Goal: Feedback & Contribution: Submit feedback/report problem

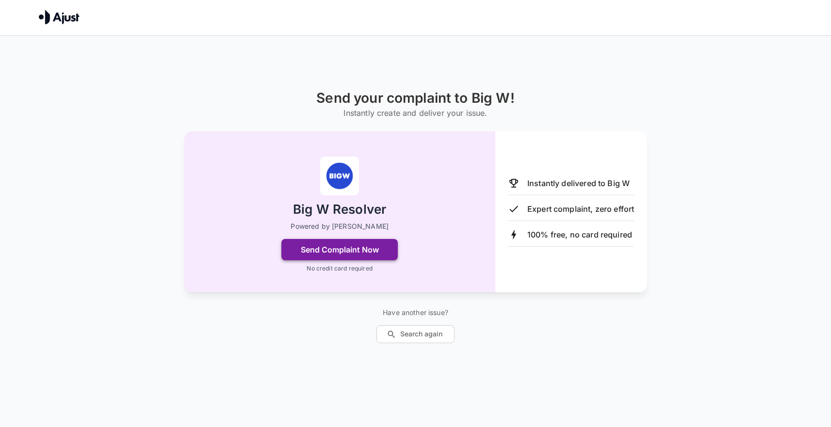
click at [373, 248] on button "Send Complaint Now" at bounding box center [339, 249] width 116 height 21
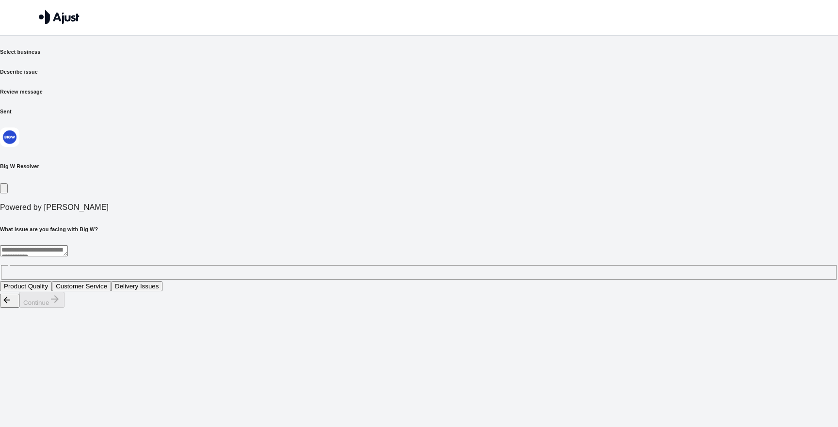
click at [68, 245] on textarea at bounding box center [34, 250] width 68 height 11
type textarea "**********"
click at [111, 281] on button "Customer Service" at bounding box center [81, 286] width 59 height 10
click at [64, 308] on button "Continue" at bounding box center [41, 300] width 45 height 16
click at [173, 281] on button "Rude behaviour from staff" at bounding box center [132, 286] width 82 height 10
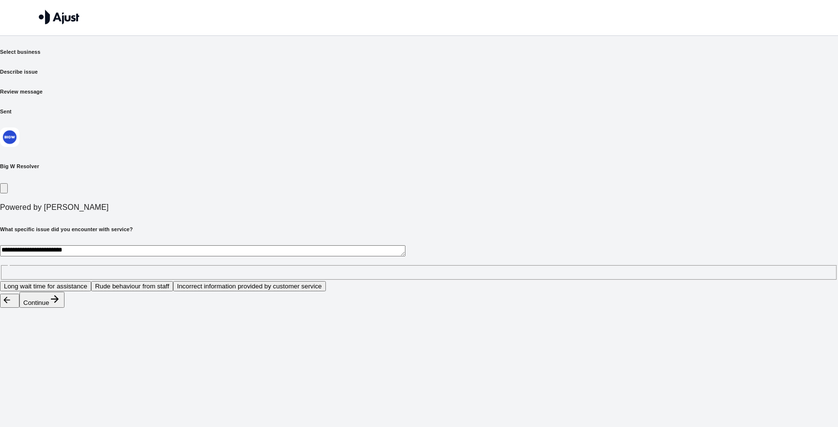
click at [64, 308] on button "Continue" at bounding box center [41, 300] width 45 height 16
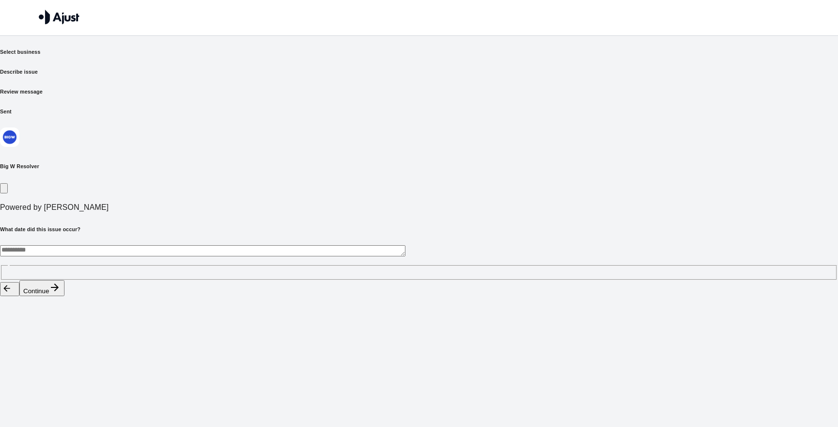
click at [244, 245] on textarea at bounding box center [202, 250] width 405 height 11
click at [299, 245] on textarea "**********" at bounding box center [202, 250] width 405 height 11
type textarea "**********"
click at [64, 296] on button "Continue" at bounding box center [41, 288] width 45 height 16
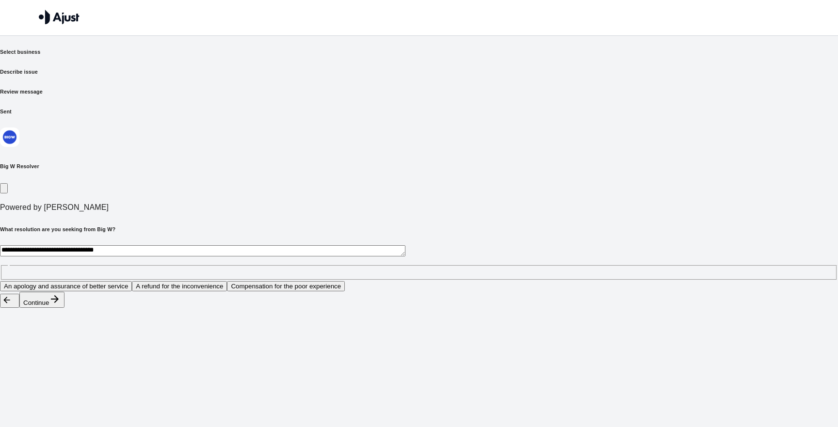
click at [132, 281] on button "An apology and assurance of better service" at bounding box center [66, 286] width 132 height 10
click at [64, 308] on button "Continue" at bounding box center [41, 300] width 45 height 16
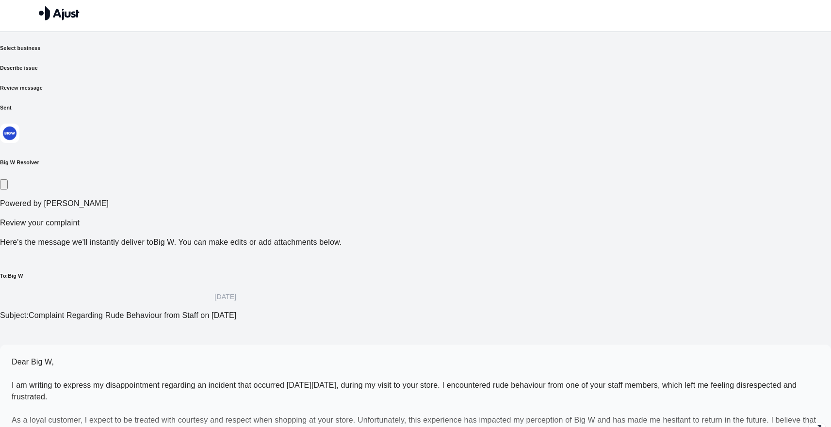
scroll to position [4, 0]
click at [294, 356] on p "Dear Big W, I am writing to express my disappointment regarding an incident tha…" at bounding box center [415, 396] width 807 height 81
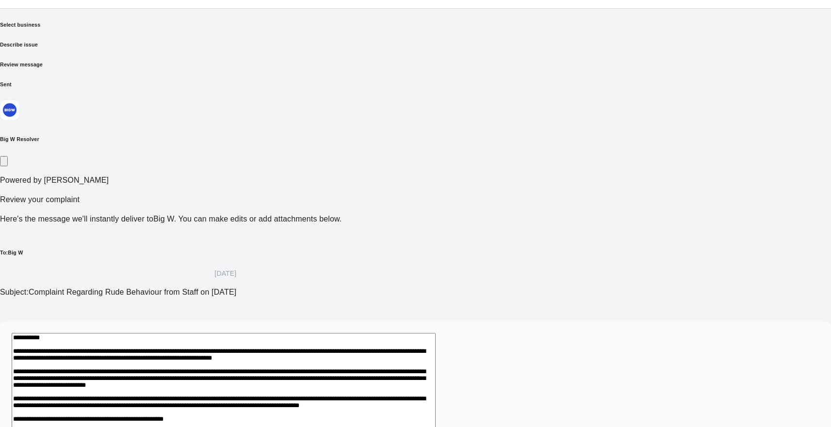
scroll to position [82, 0]
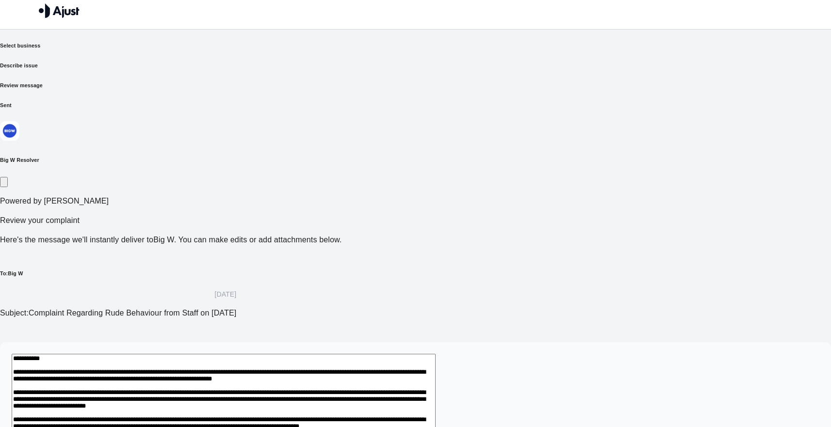
scroll to position [0, 0]
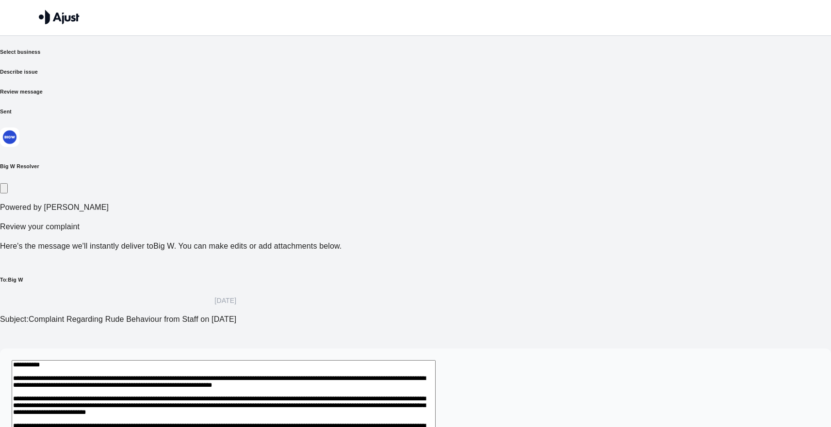
click at [246, 56] on h6 "Select business" at bounding box center [415, 52] width 831 height 8
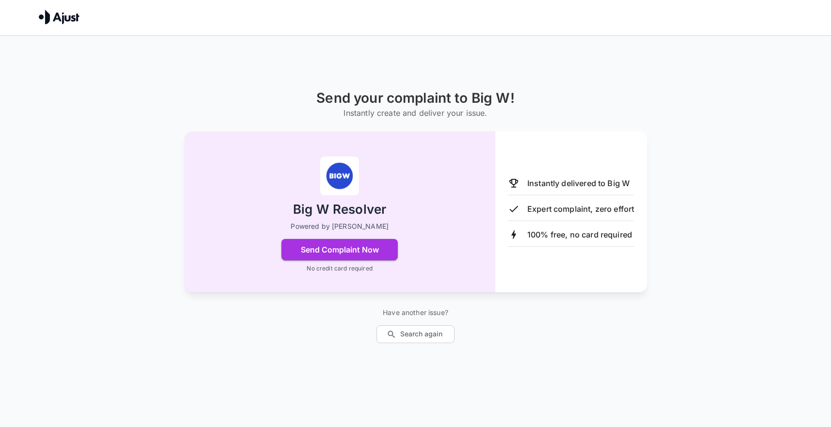
click at [322, 226] on p "Powered by [PERSON_NAME]" at bounding box center [339, 227] width 98 height 10
click at [546, 186] on p "Instantly delivered to Big W" at bounding box center [578, 183] width 102 height 12
click at [546, 185] on p "Instantly delivered to Big W" at bounding box center [578, 183] width 102 height 12
click at [545, 209] on p "Expert complaint, zero effort" at bounding box center [580, 209] width 107 height 12
click at [424, 335] on button "Search again" at bounding box center [415, 334] width 78 height 18
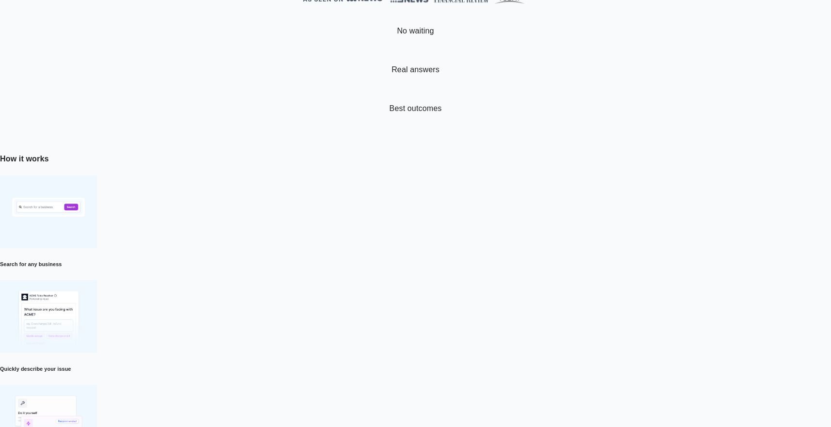
scroll to position [257, 0]
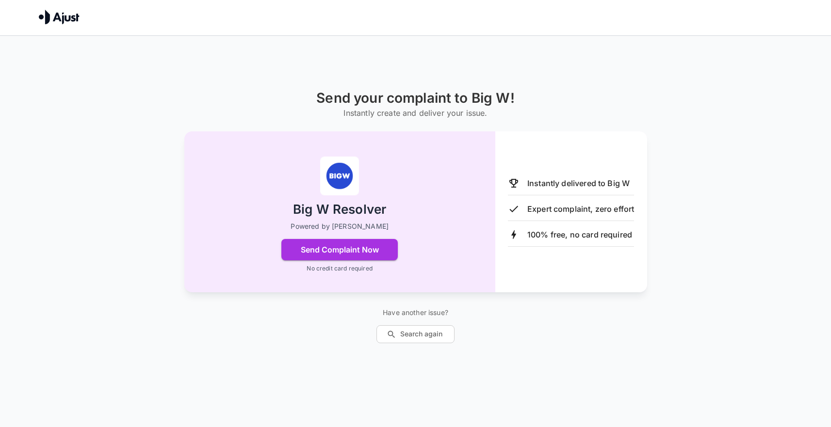
click at [536, 181] on p "Instantly delivered to Big W" at bounding box center [578, 183] width 102 height 12
click at [537, 212] on p "Expert complaint, zero effort" at bounding box center [580, 209] width 107 height 12
click at [370, 251] on button "Send Complaint Now" at bounding box center [339, 249] width 116 height 21
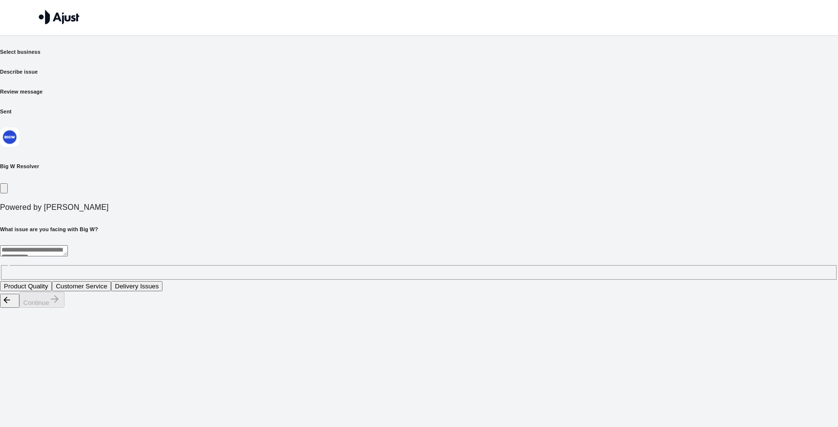
click at [111, 281] on button "Customer Service" at bounding box center [81, 286] width 59 height 10
click at [64, 308] on button "Continue" at bounding box center [41, 300] width 45 height 16
click at [173, 281] on button "Rude behaviour from staff" at bounding box center [132, 286] width 82 height 10
click at [64, 308] on button "Continue" at bounding box center [41, 300] width 45 height 16
click at [290, 245] on textarea at bounding box center [202, 250] width 405 height 11
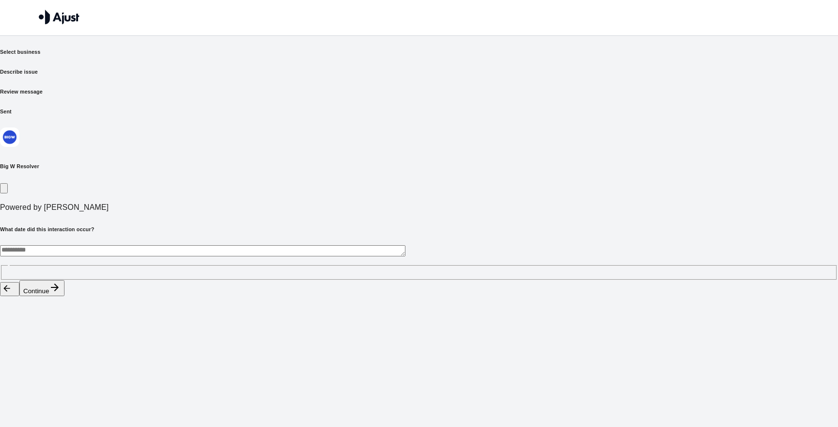
type textarea "*"
type textarea "**********"
click at [64, 296] on button "Continue" at bounding box center [41, 288] width 45 height 16
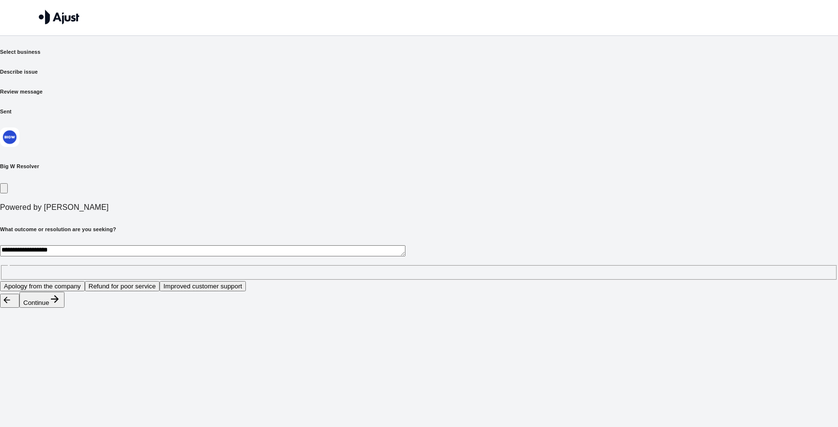
click at [246, 281] on button "Improved customer support" at bounding box center [203, 286] width 86 height 10
click at [64, 308] on button "Continue" at bounding box center [41, 300] width 45 height 16
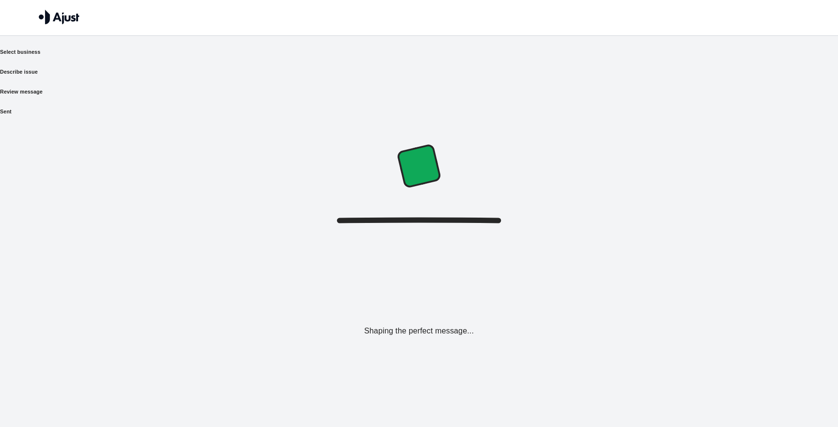
click at [233, 56] on h6 "Select business" at bounding box center [419, 52] width 838 height 8
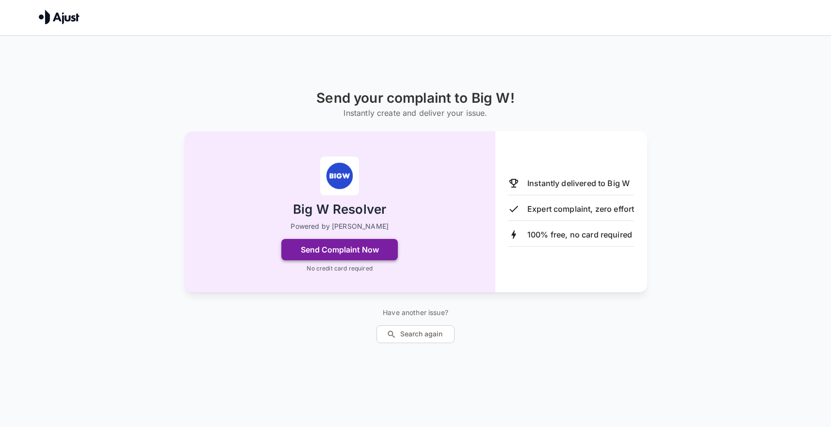
click at [331, 250] on button "Send Complaint Now" at bounding box center [339, 249] width 116 height 21
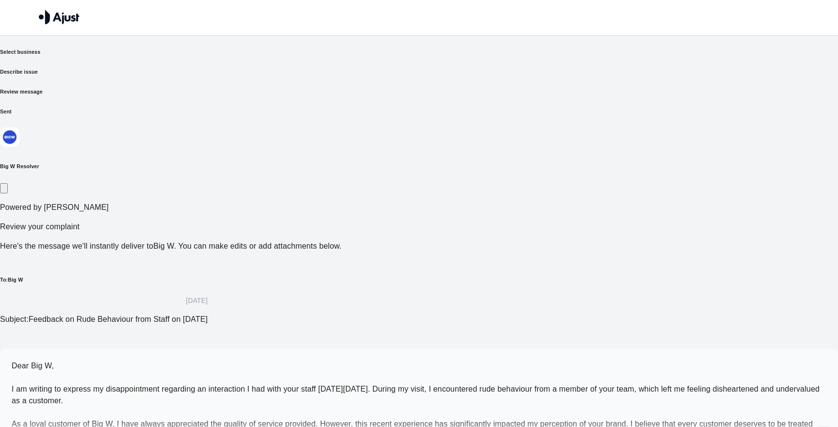
click at [547, 360] on p "Dear Big W, I am writing to express my disappointment regarding an interaction …" at bounding box center [419, 400] width 815 height 81
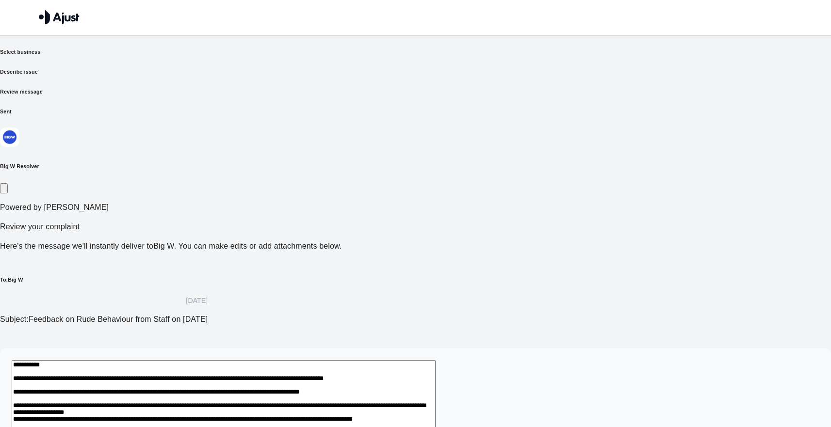
click at [208, 314] on p "Subject: Feedback on Rude Behaviour from Staff on 1st October 2025" at bounding box center [104, 320] width 208 height 12
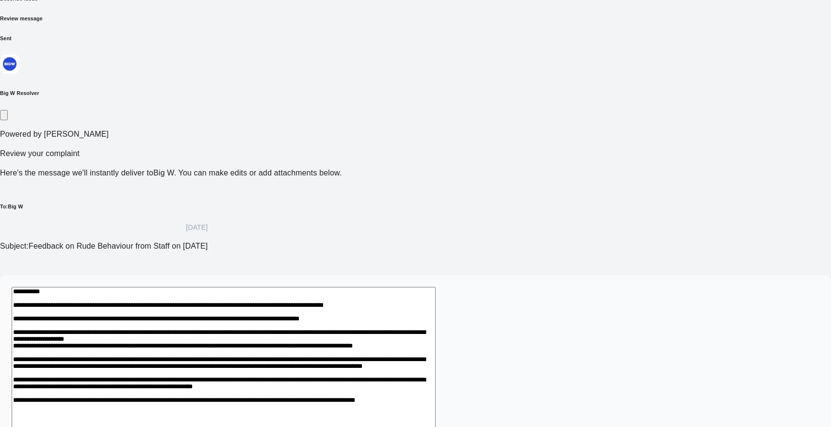
scroll to position [97, 0]
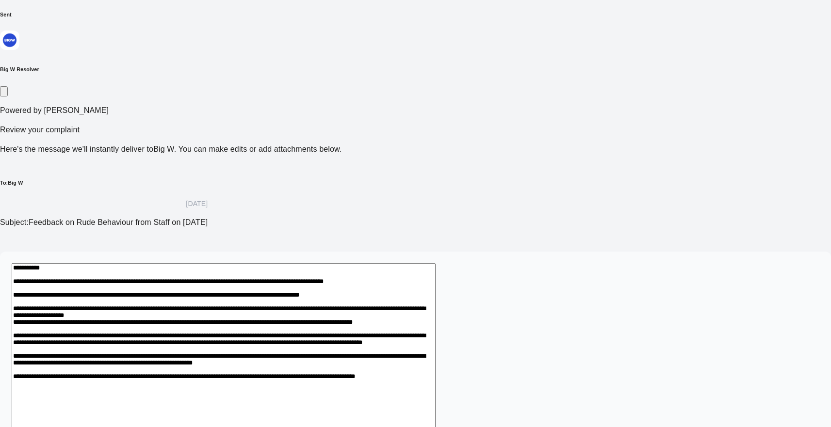
click at [435, 263] on textarea at bounding box center [224, 397] width 424 height 268
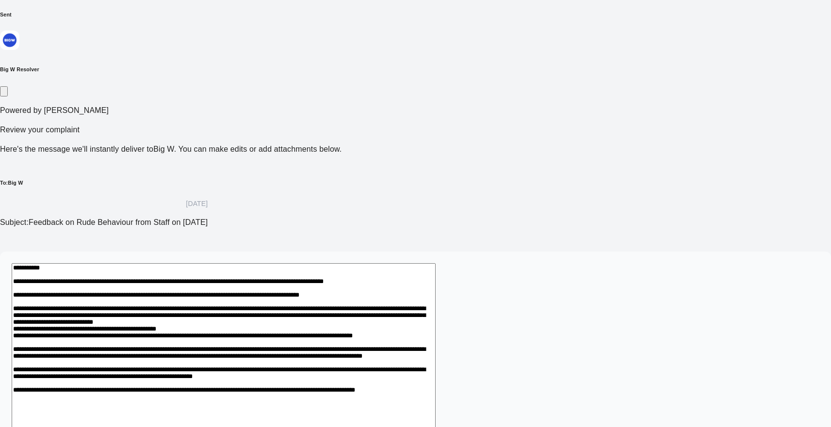
click at [378, 269] on textarea at bounding box center [224, 413] width 424 height 301
click at [435, 268] on textarea at bounding box center [224, 413] width 424 height 301
click at [435, 269] on textarea at bounding box center [224, 419] width 424 height 312
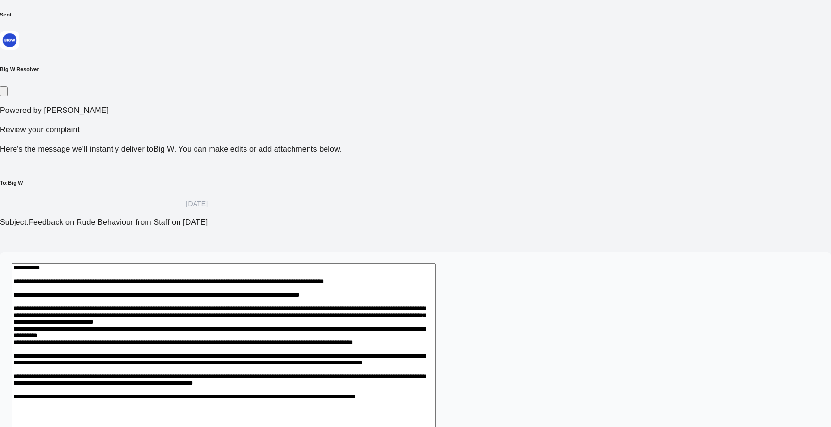
click at [435, 268] on textarea at bounding box center [224, 419] width 424 height 312
click at [435, 278] on textarea at bounding box center [224, 419] width 424 height 312
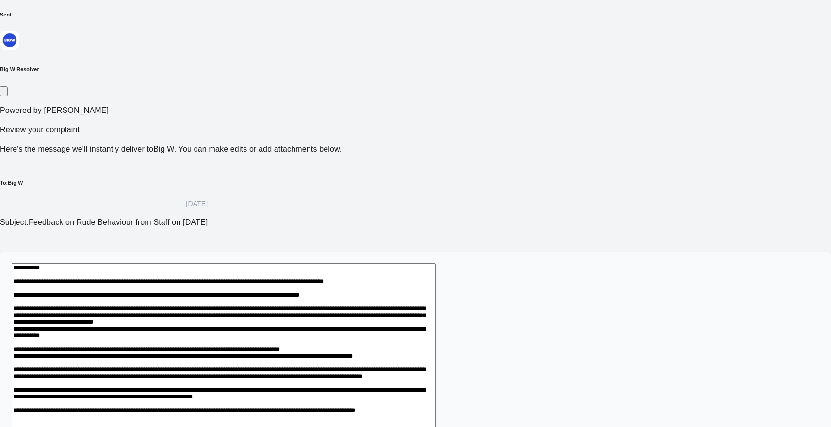
click at [303, 304] on textarea at bounding box center [224, 430] width 424 height 335
click at [334, 303] on textarea at bounding box center [224, 430] width 424 height 335
click at [435, 300] on textarea at bounding box center [224, 430] width 424 height 335
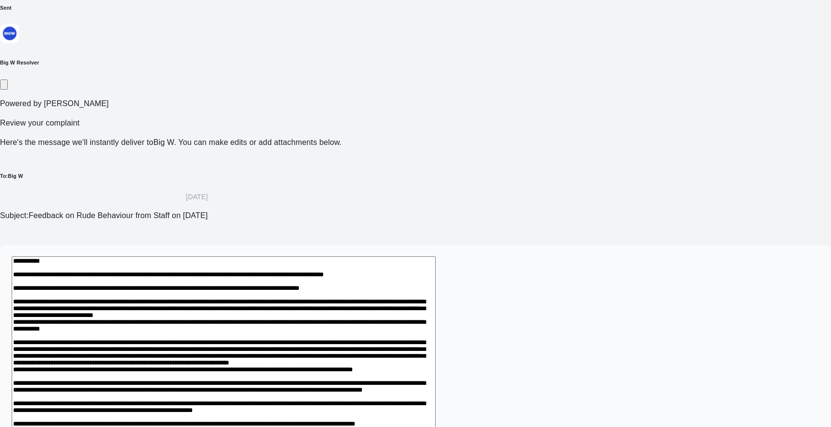
scroll to position [283, 0]
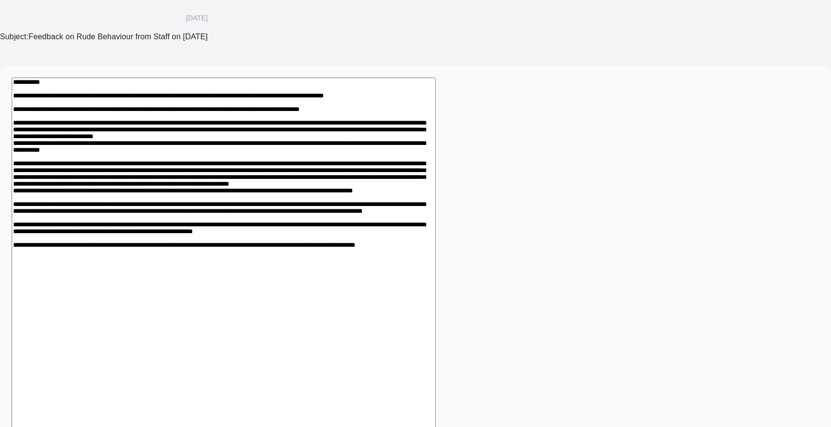
click at [270, 185] on textarea at bounding box center [224, 273] width 424 height 390
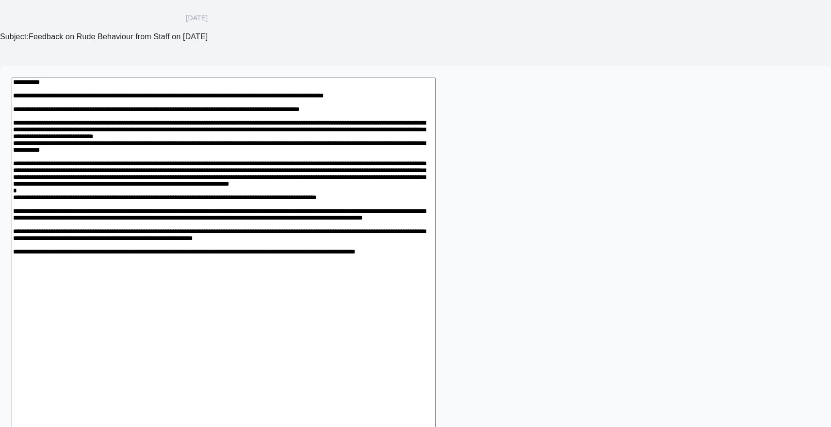
click at [435, 195] on textarea at bounding box center [224, 279] width 424 height 402
click at [435, 241] on textarea at bounding box center [224, 279] width 424 height 402
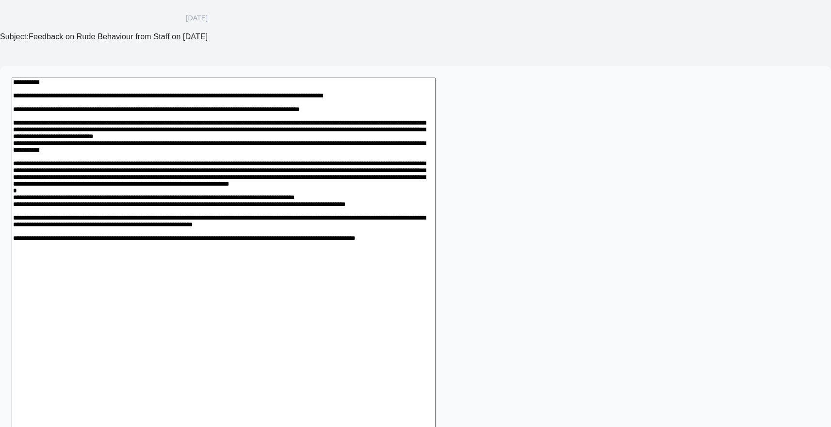
scroll to position [272, 0]
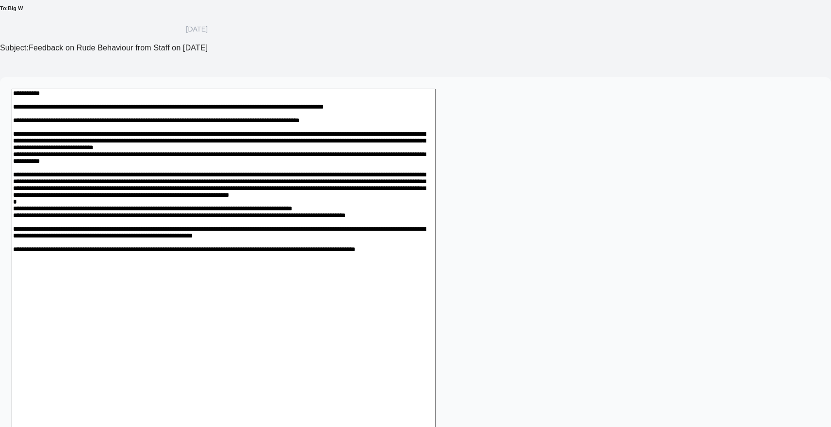
click at [281, 284] on textarea at bounding box center [224, 278] width 424 height 379
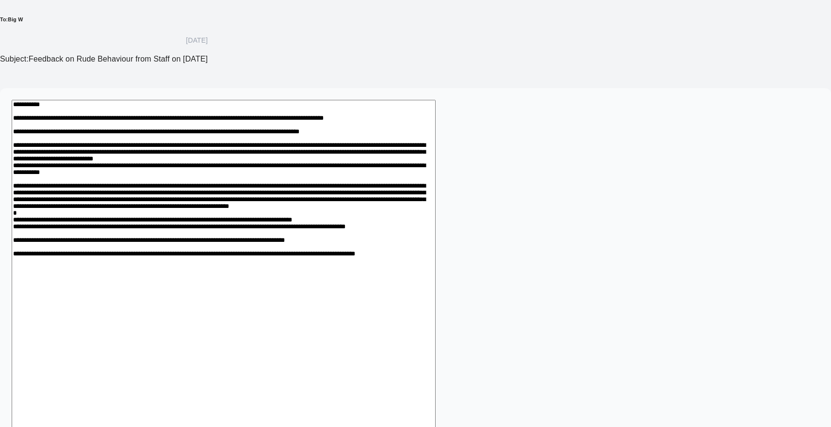
scroll to position [249, 0]
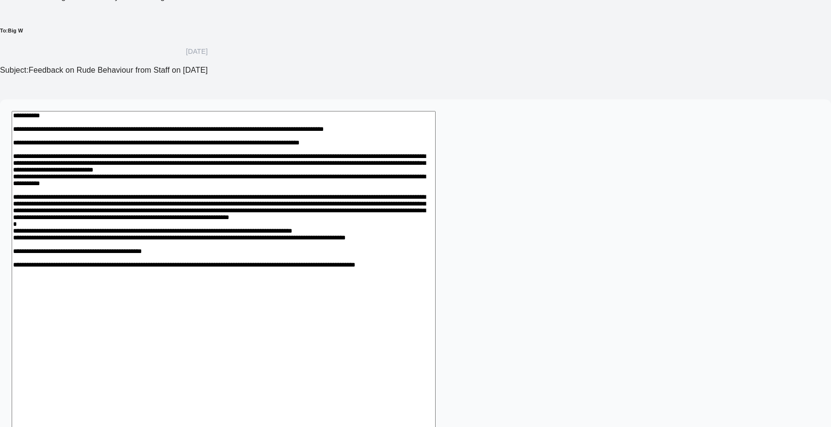
click at [315, 322] on textarea at bounding box center [224, 289] width 424 height 357
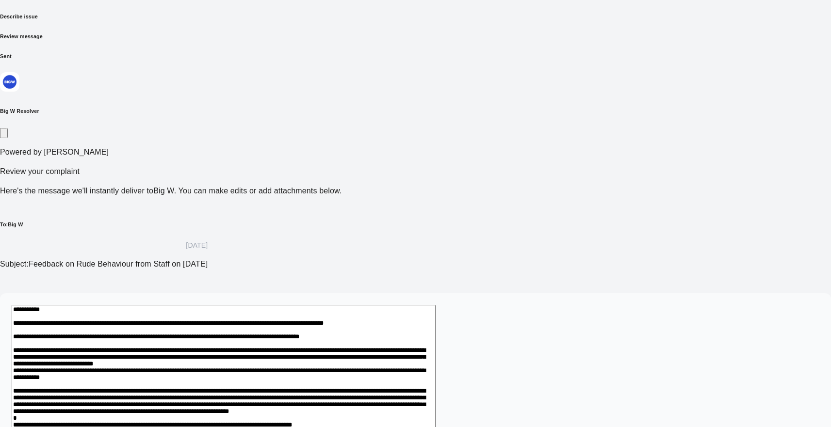
scroll to position [0, 0]
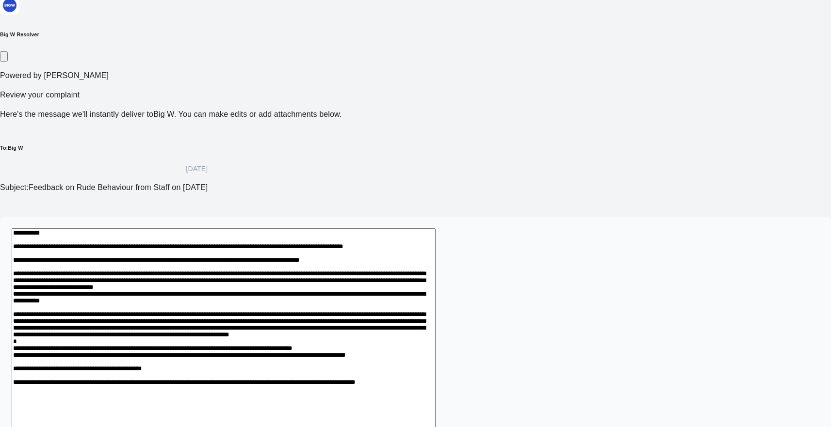
scroll to position [145, 0]
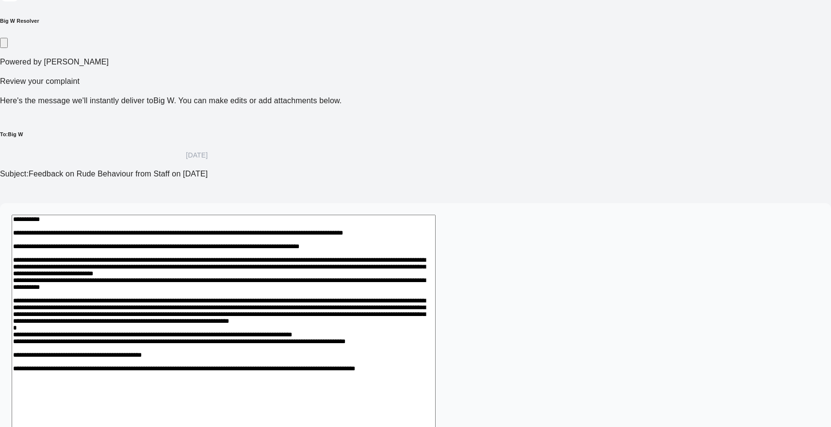
click at [435, 256] on textarea at bounding box center [224, 393] width 424 height 357
click at [435, 264] on textarea at bounding box center [224, 393] width 424 height 357
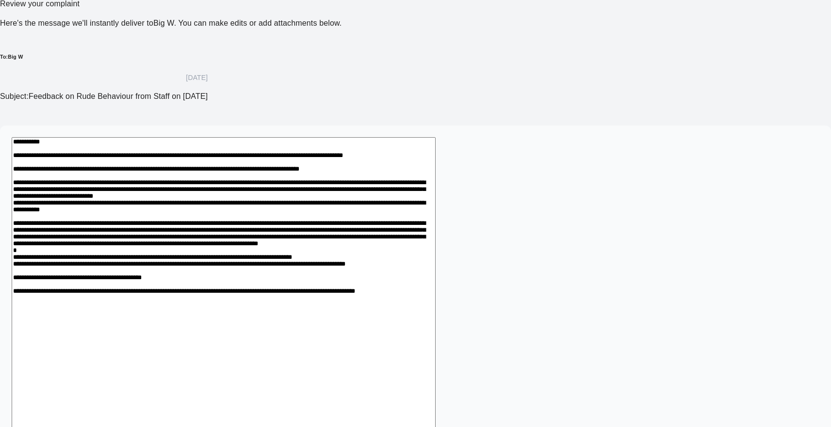
scroll to position [242, 0]
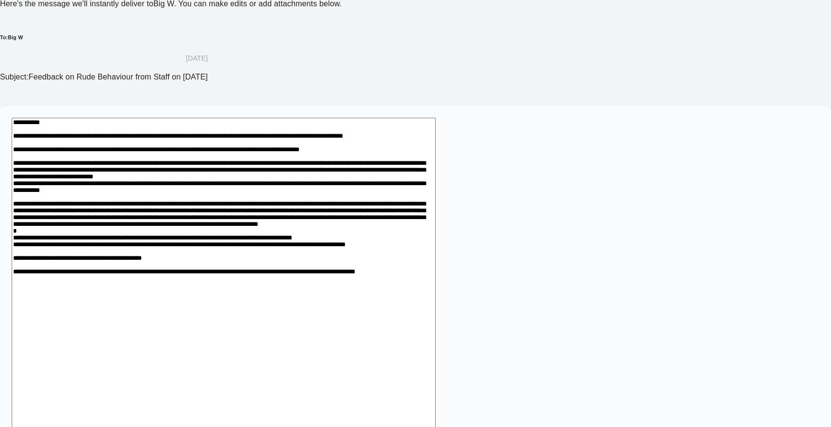
click at [270, 237] on textarea at bounding box center [224, 296] width 424 height 357
click at [411, 238] on textarea at bounding box center [224, 296] width 424 height 357
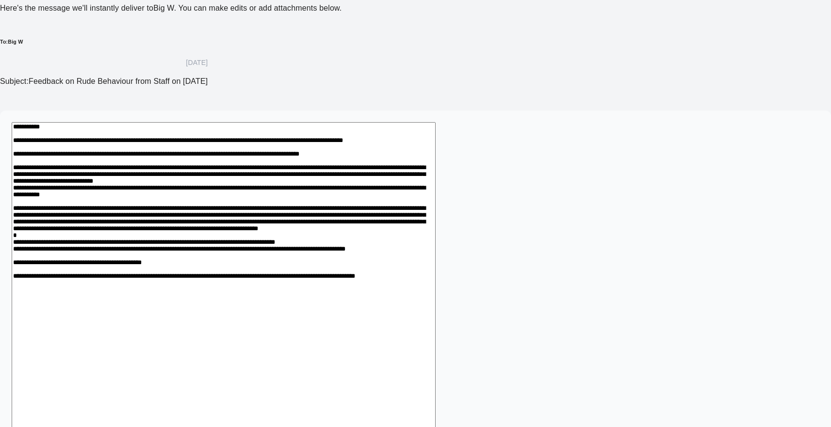
click at [313, 317] on textarea at bounding box center [224, 295] width 424 height 346
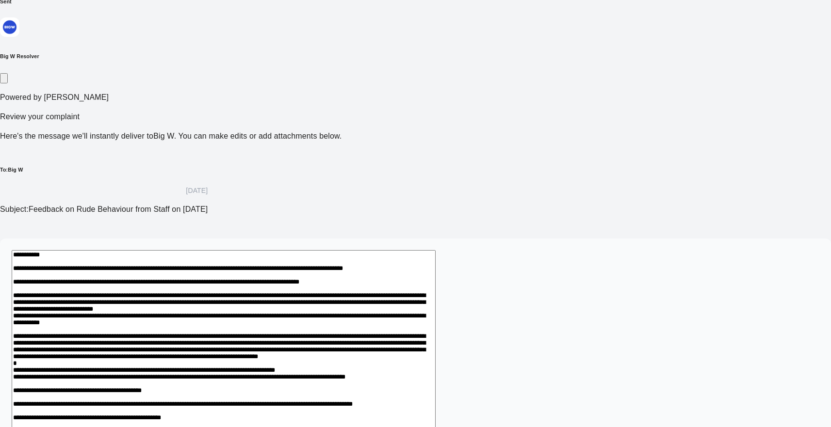
scroll to position [66, 0]
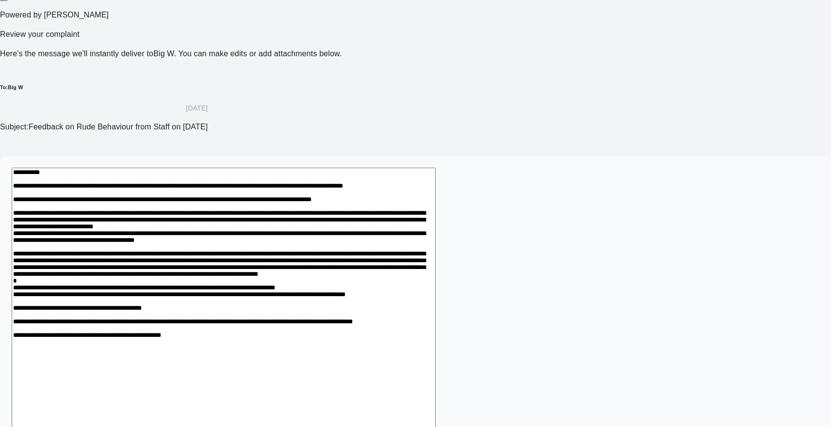
scroll to position [212, 0]
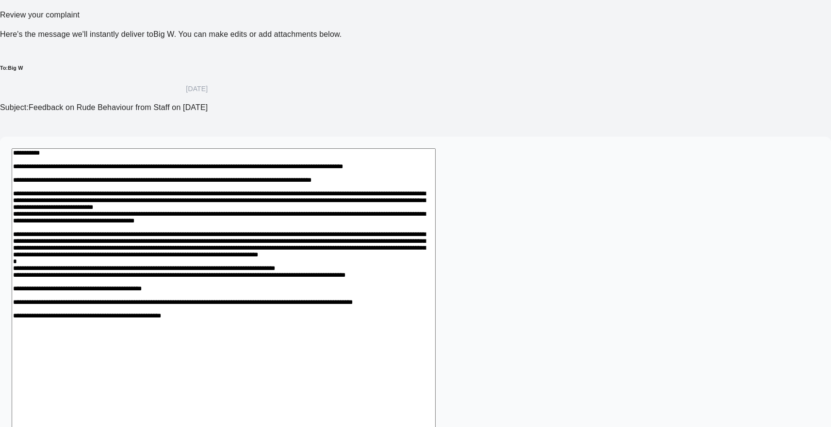
click at [435, 196] on textarea at bounding box center [224, 332] width 424 height 368
click at [435, 245] on textarea at bounding box center [224, 332] width 424 height 368
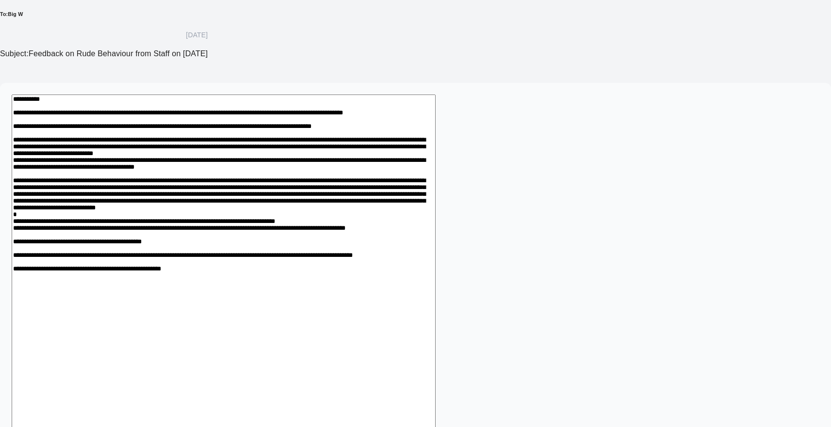
scroll to position [272, 0]
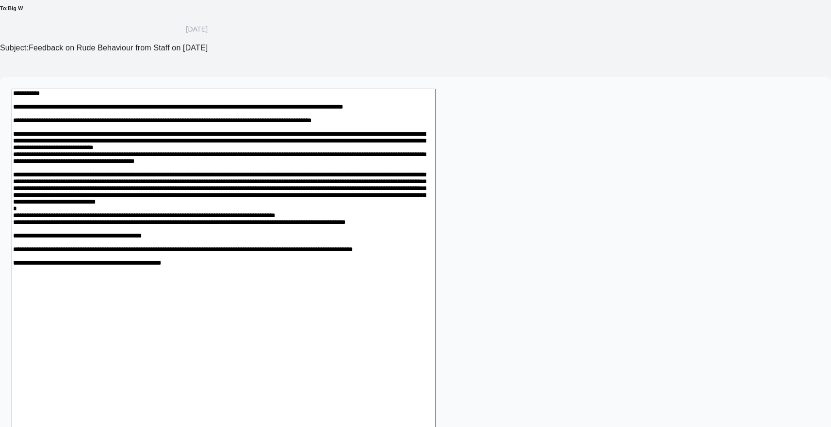
click at [435, 317] on textarea at bounding box center [224, 278] width 424 height 379
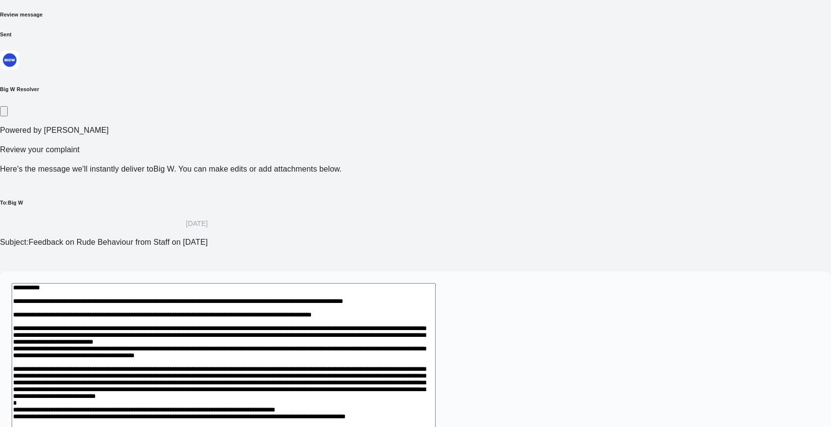
scroll to position [0, 0]
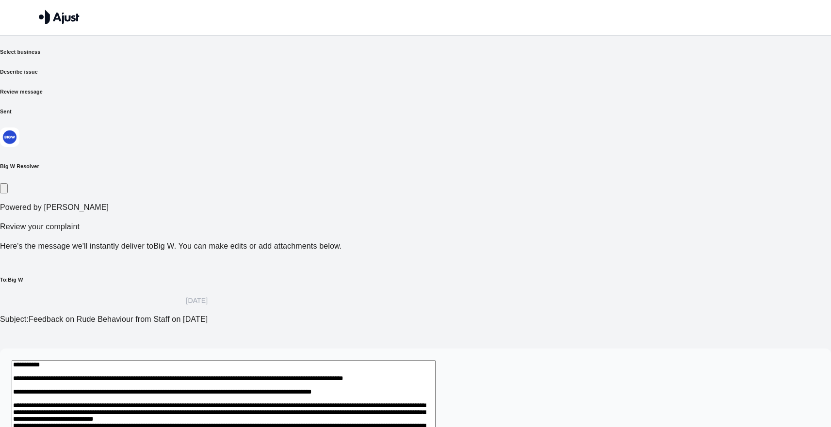
click at [4, 191] on icon "button" at bounding box center [4, 191] width 0 height 0
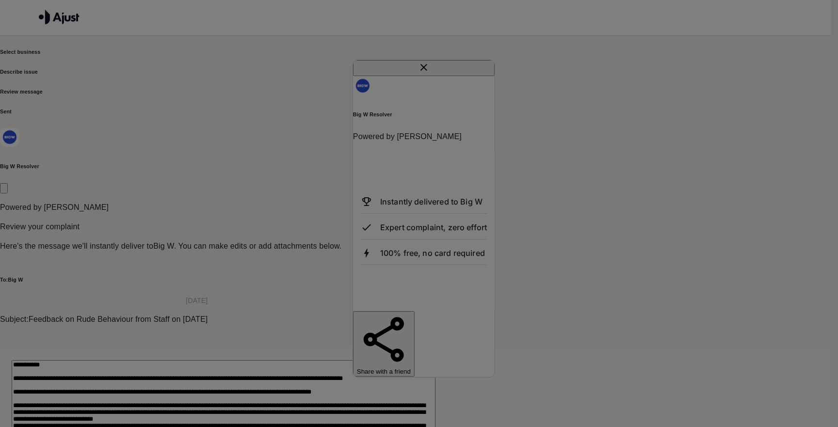
click at [430, 73] on icon "close" at bounding box center [424, 67] width 12 height 12
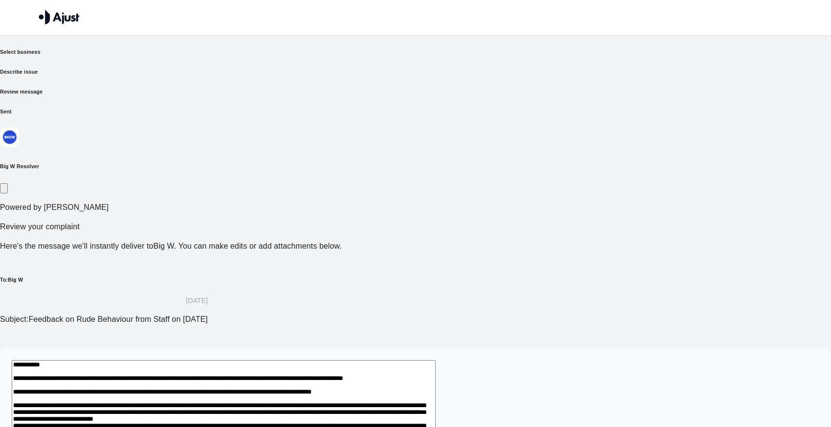
click at [208, 314] on p "Subject: Feedback on Rude Behaviour from Staff on 1st October 2025" at bounding box center [104, 320] width 208 height 12
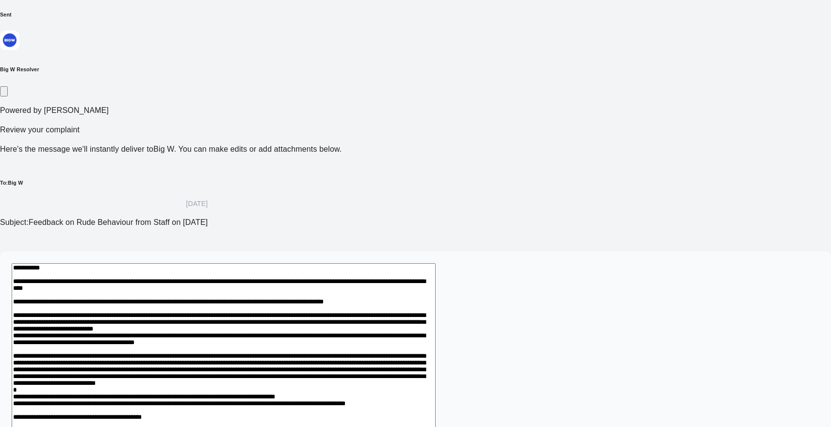
scroll to position [194, 0]
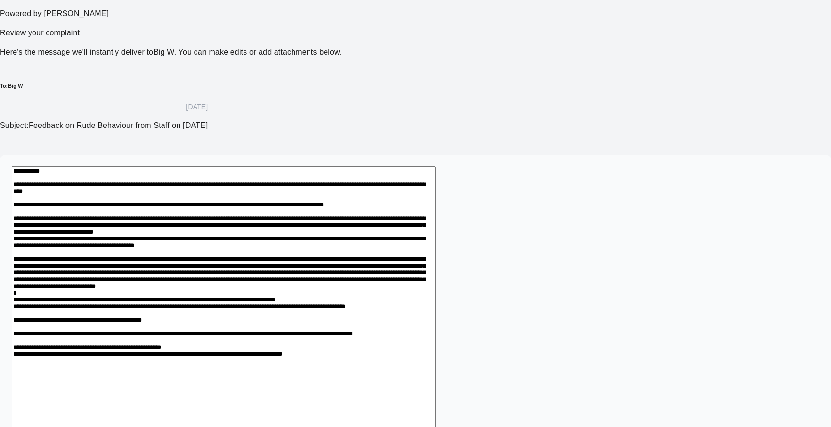
click at [435, 238] on textarea at bounding box center [224, 361] width 424 height 390
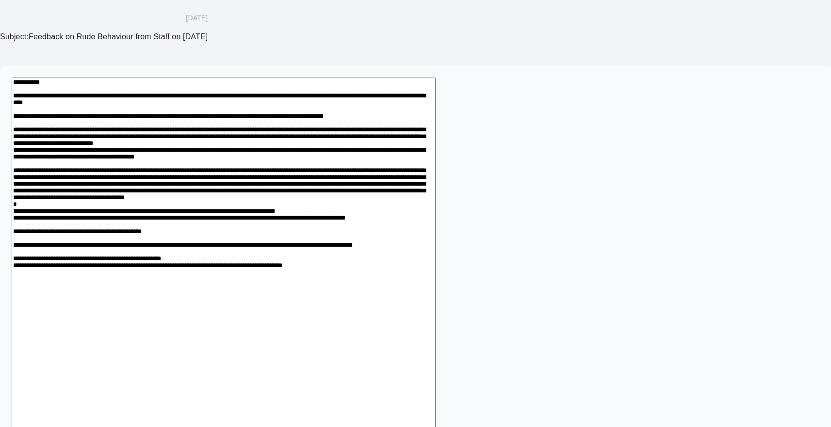
click at [435, 300] on textarea at bounding box center [224, 273] width 424 height 390
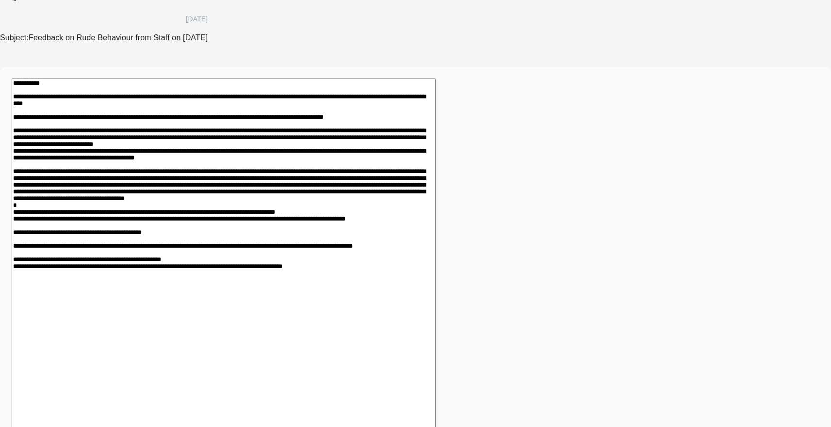
scroll to position [283, 0]
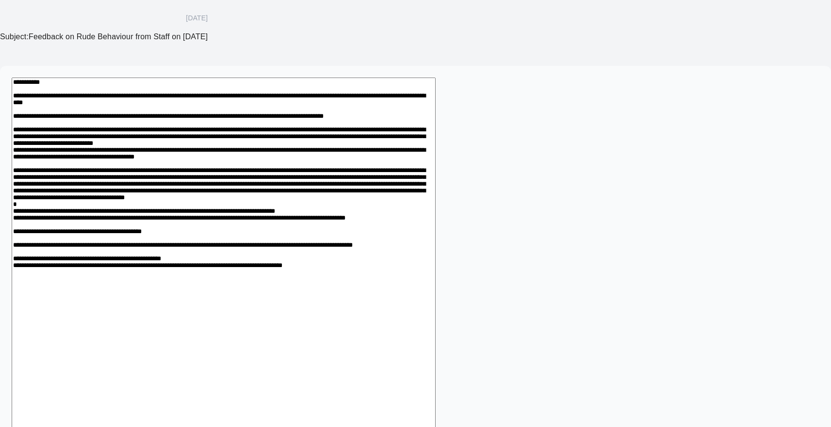
click at [208, 327] on textarea at bounding box center [224, 273] width 424 height 390
click at [384, 343] on textarea at bounding box center [224, 290] width 424 height 424
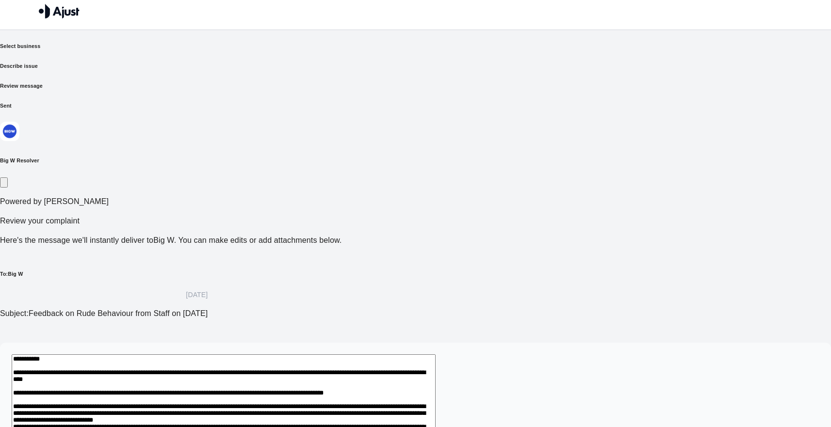
scroll to position [0, 0]
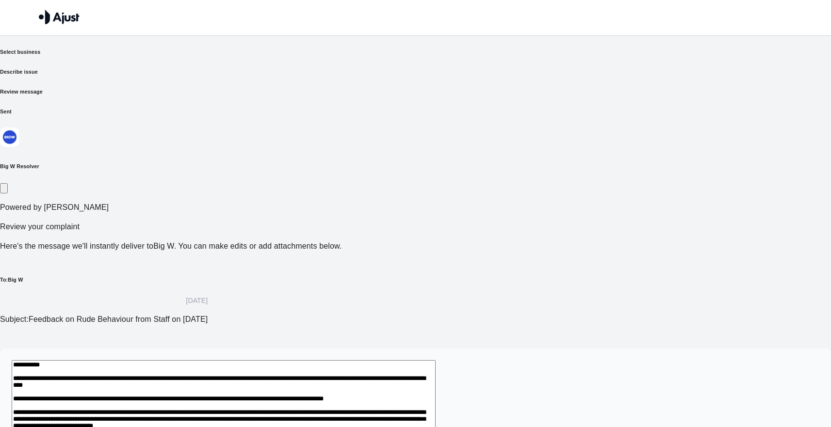
type textarea "**********"
click at [225, 56] on h6 "Select business" at bounding box center [415, 52] width 831 height 8
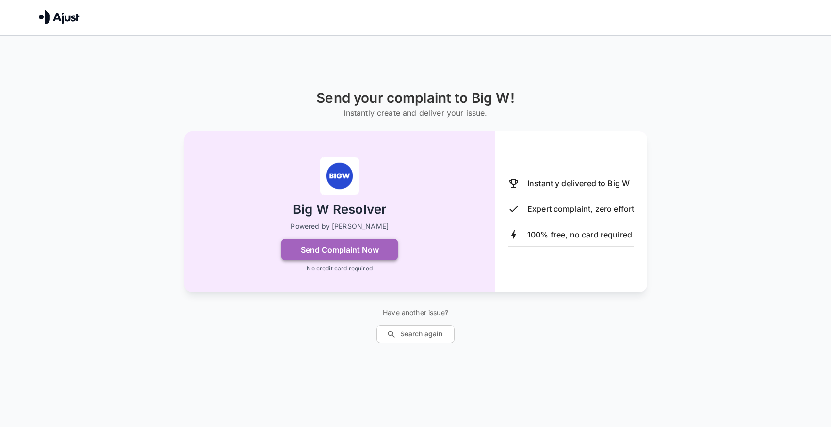
click at [357, 250] on button "Send Complaint Now" at bounding box center [339, 249] width 116 height 21
click at [355, 249] on button "Send Complaint Now" at bounding box center [339, 249] width 116 height 21
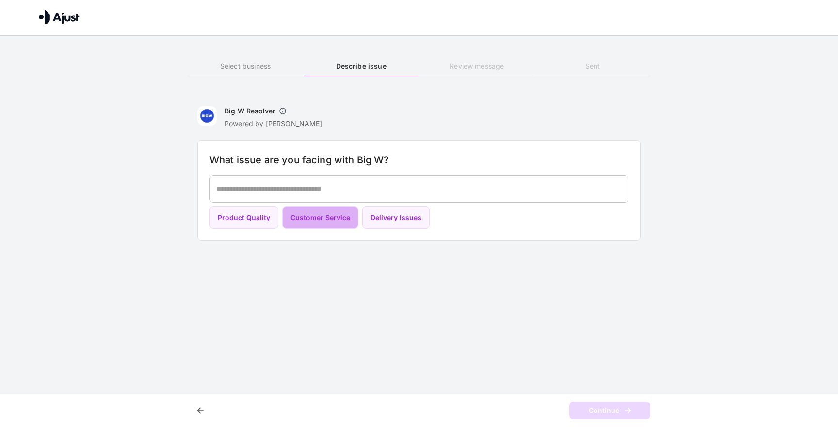
click at [338, 218] on button "Customer Service" at bounding box center [320, 218] width 76 height 23
type textarea "**********"
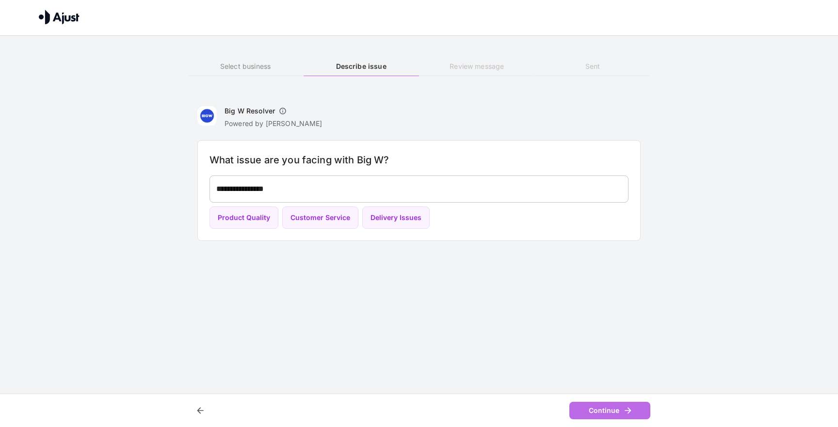
click at [590, 408] on button "Continue" at bounding box center [609, 411] width 81 height 18
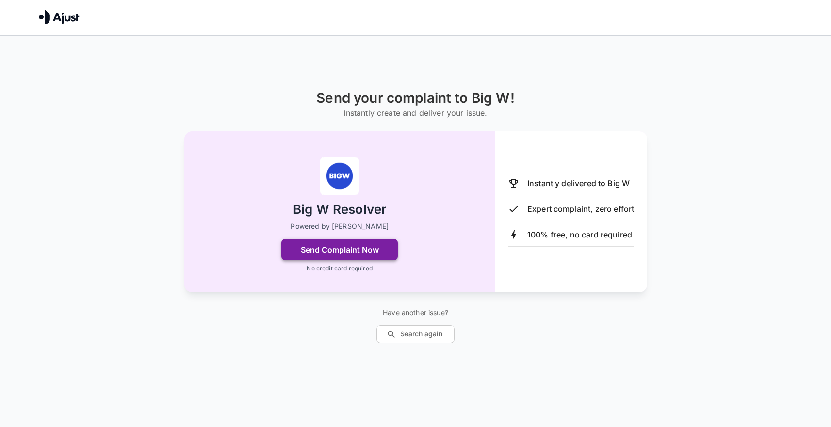
click at [335, 249] on button "Send Complaint Now" at bounding box center [339, 249] width 116 height 21
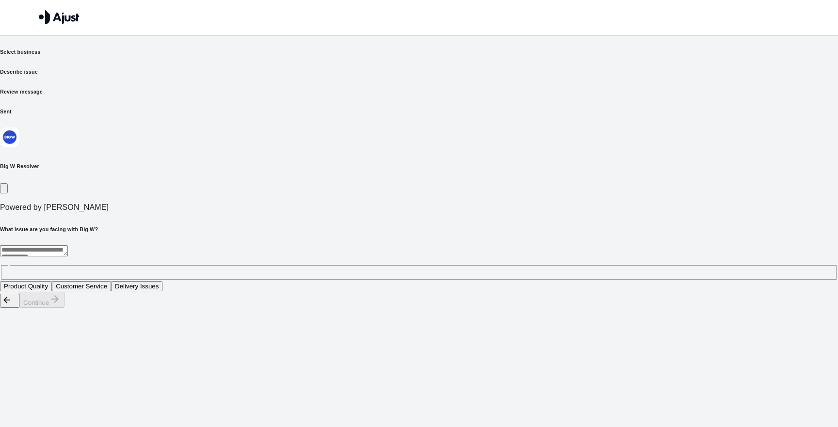
click at [111, 281] on button "Customer Service" at bounding box center [81, 286] width 59 height 10
click at [64, 308] on button "Continue" at bounding box center [41, 300] width 45 height 16
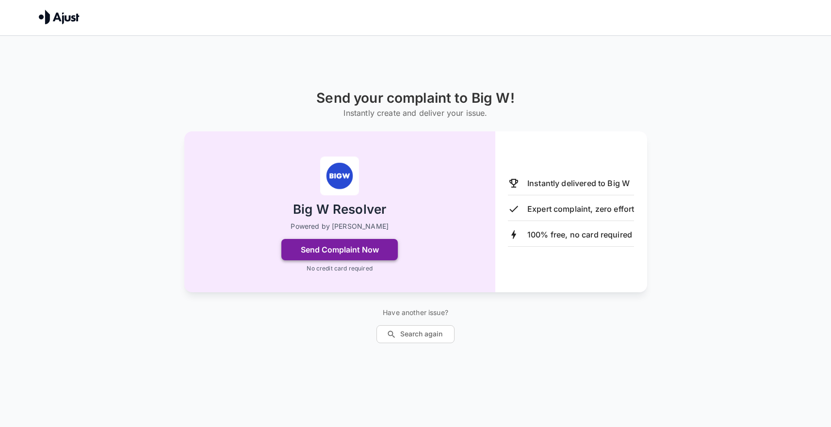
click at [373, 248] on button "Send Complaint Now" at bounding box center [339, 249] width 116 height 21
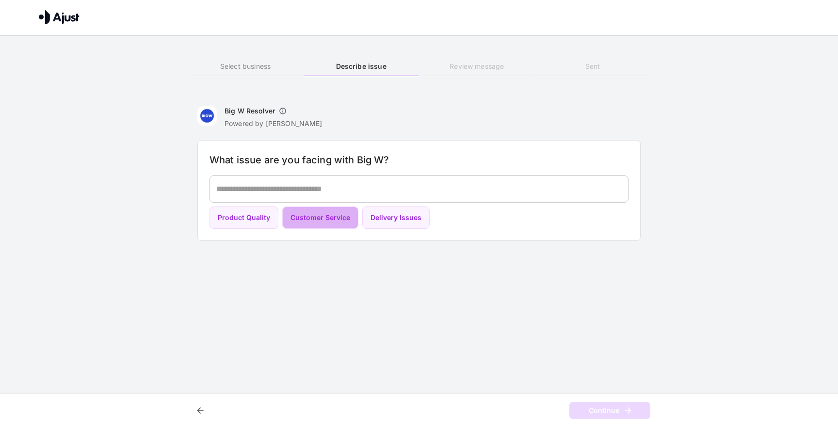
click at [309, 221] on button "Customer Service" at bounding box center [320, 218] width 76 height 23
type textarea "**********"
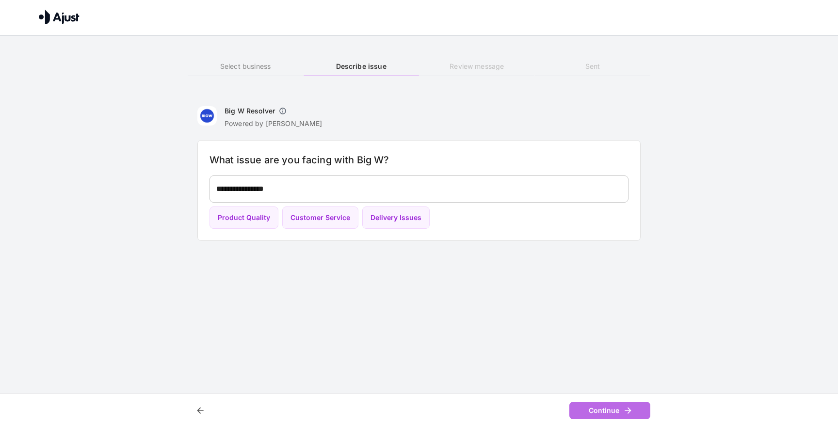
click at [608, 415] on button "Continue" at bounding box center [609, 411] width 81 height 18
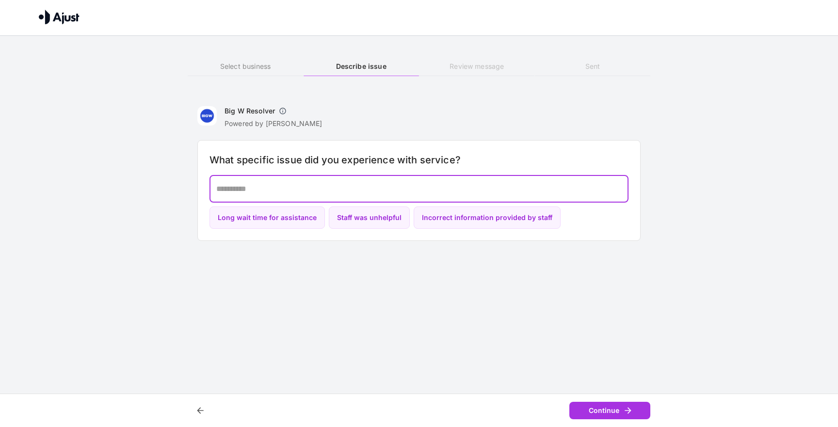
click at [258, 187] on textarea at bounding box center [418, 188] width 405 height 11
type textarea "**********"
click at [598, 410] on button "Continue" at bounding box center [609, 411] width 81 height 18
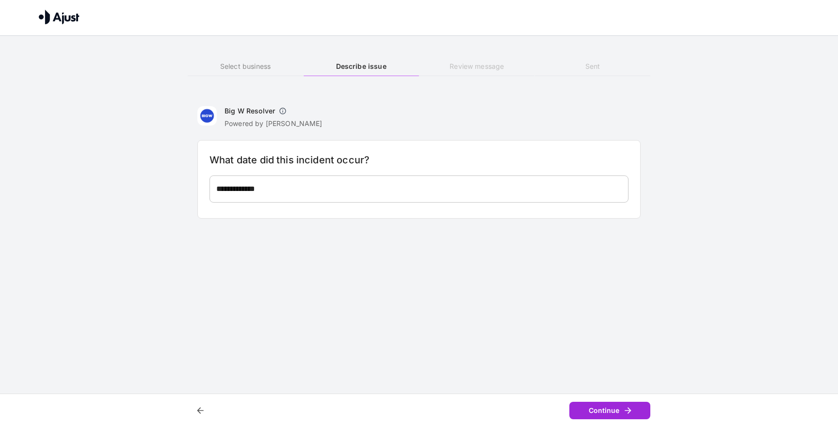
click at [598, 410] on button "Continue" at bounding box center [609, 411] width 81 height 18
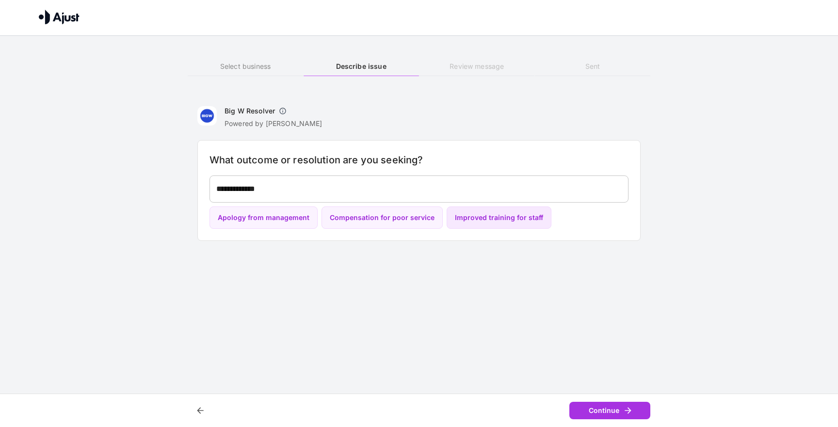
click at [473, 217] on button "Improved training for staff" at bounding box center [499, 218] width 105 height 23
click at [602, 413] on button "Continue" at bounding box center [609, 411] width 81 height 18
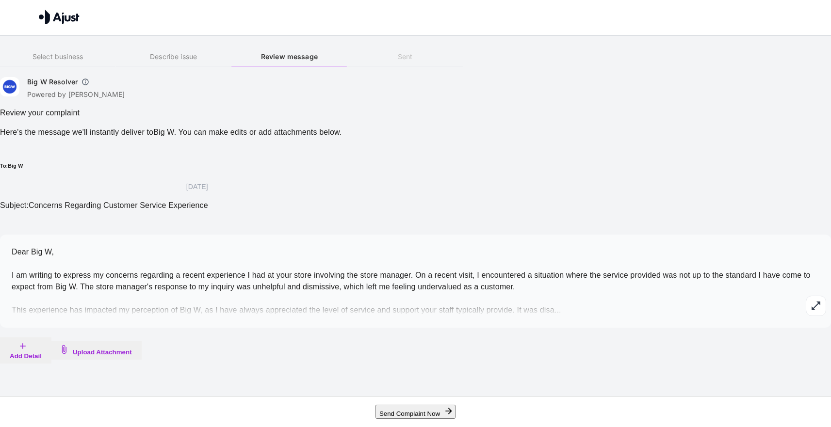
scroll to position [4, 0]
click at [427, 314] on span "Dear Big W, I am writing to express my concerns regarding a recent experience I…" at bounding box center [411, 281] width 799 height 66
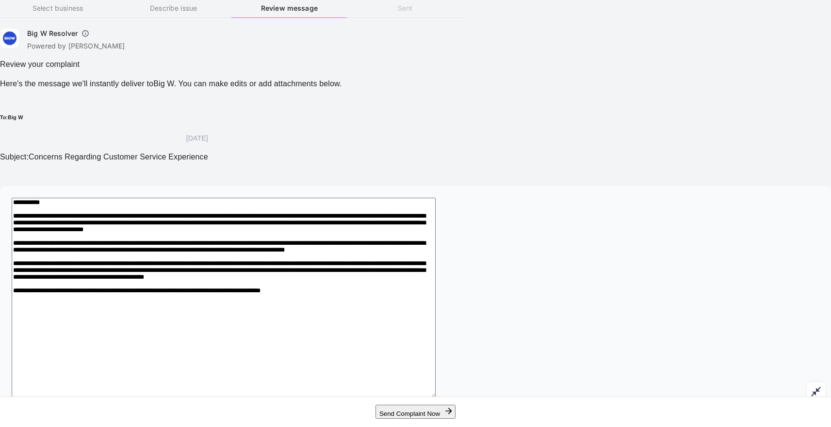
scroll to position [93, 0]
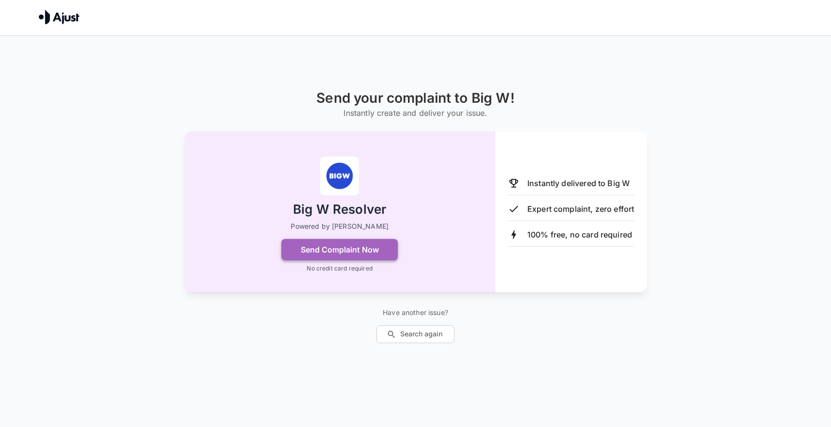
click at [329, 246] on button "Send Complaint Now" at bounding box center [339, 249] width 116 height 21
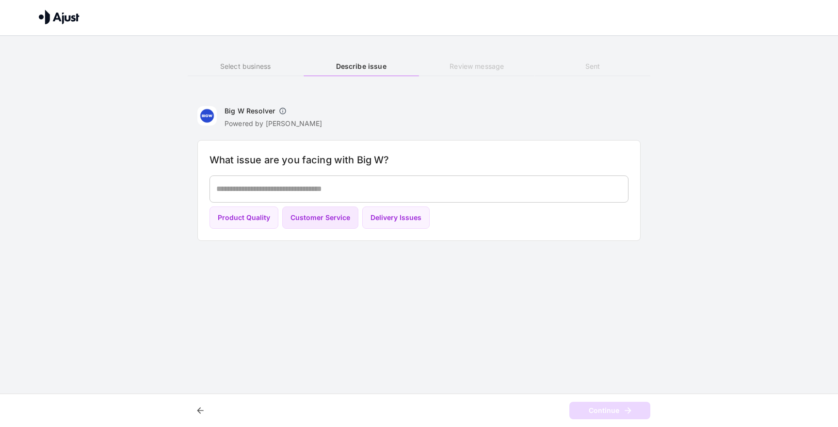
click at [309, 218] on button "Customer Service" at bounding box center [320, 218] width 76 height 23
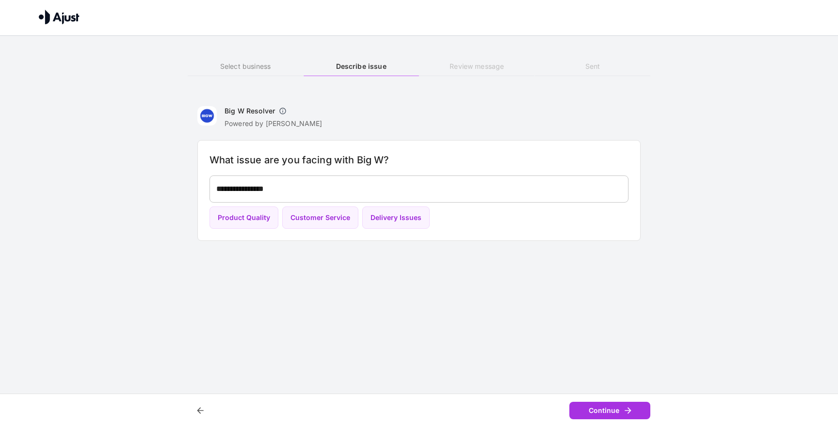
click at [305, 193] on textarea "**********" at bounding box center [418, 188] width 405 height 11
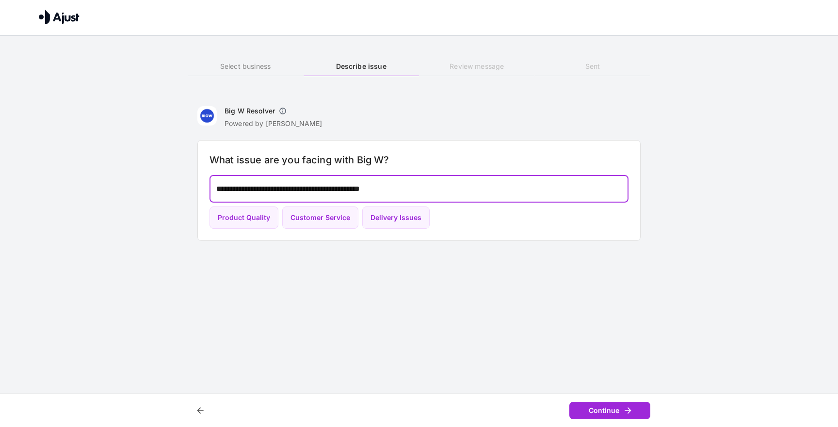
type textarea "**********"
click at [611, 409] on button "Continue" at bounding box center [609, 411] width 81 height 18
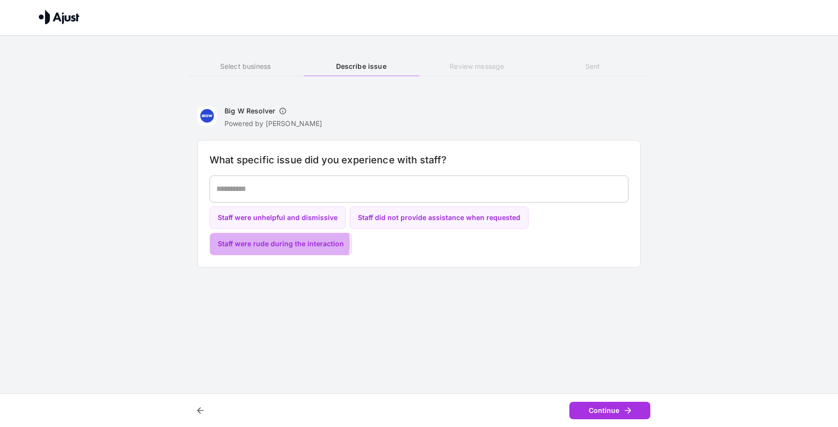
click at [267, 242] on button "Staff were rude during the interaction" at bounding box center [280, 244] width 143 height 23
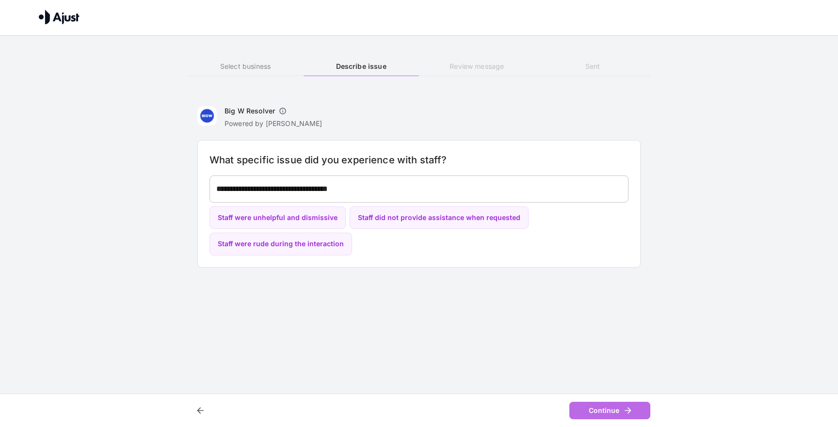
click at [601, 412] on button "Continue" at bounding box center [609, 411] width 81 height 18
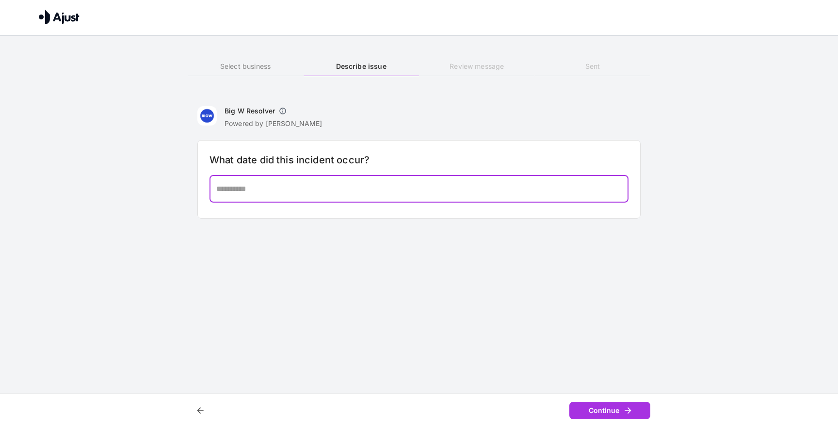
click at [235, 190] on textarea at bounding box center [418, 188] width 405 height 11
type textarea "*"
type textarea "**********"
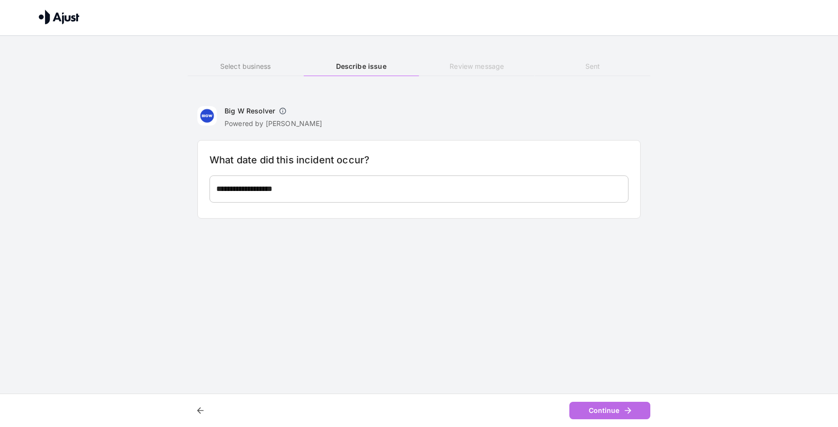
click at [601, 409] on button "Continue" at bounding box center [609, 411] width 81 height 18
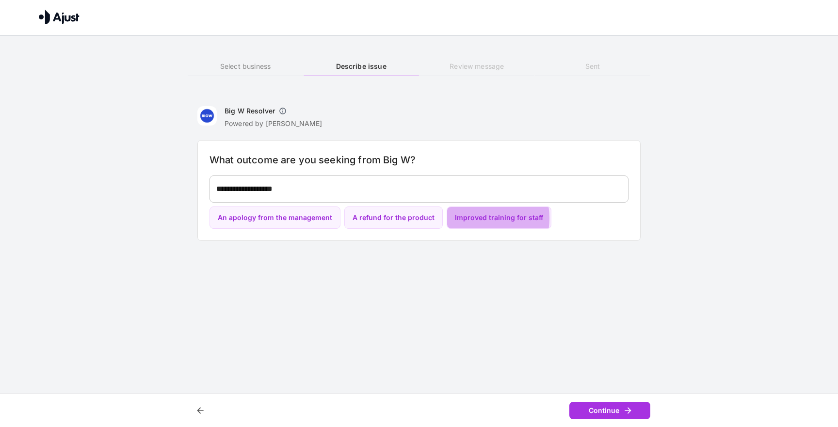
click at [469, 218] on button "Improved training for staff" at bounding box center [499, 218] width 105 height 23
click at [605, 408] on button "Continue" at bounding box center [609, 411] width 81 height 18
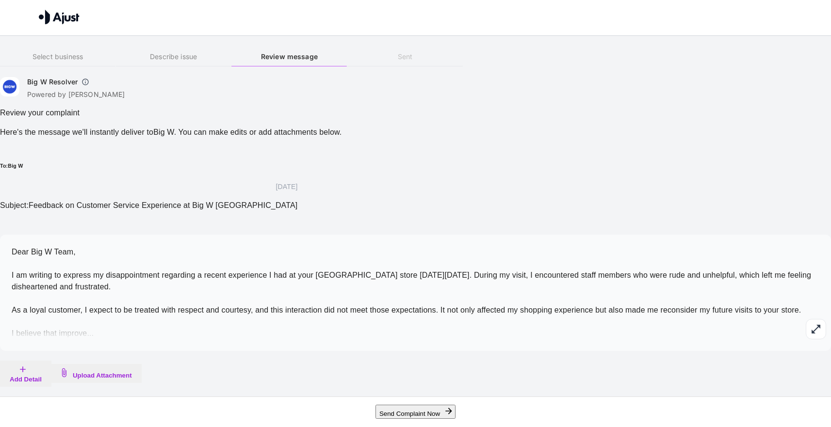
click at [425, 263] on span "Dear Big W Team, I am writing to express my disappointment regarding a recent e…" at bounding box center [411, 293] width 799 height 90
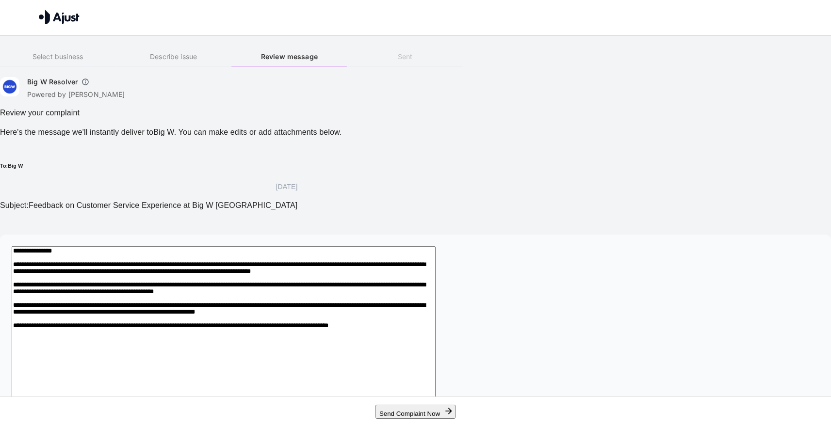
click at [330, 268] on textarea "**********" at bounding box center [224, 341] width 424 height 190
click at [264, 287] on textarea "**********" at bounding box center [224, 346] width 424 height 201
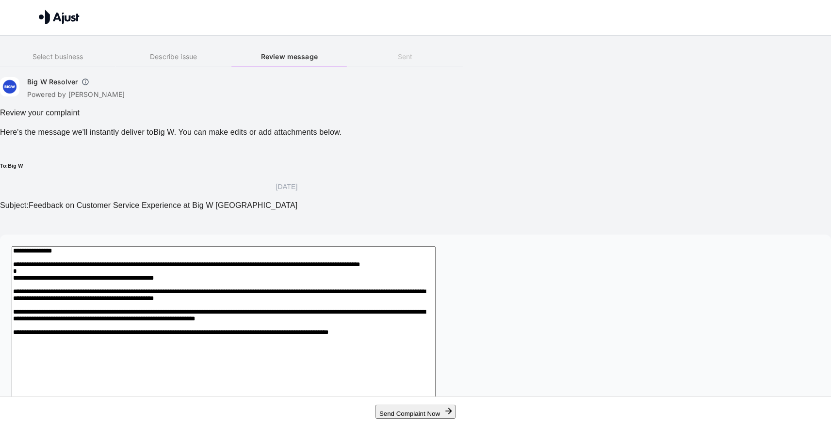
click at [435, 260] on textarea "**********" at bounding box center [224, 346] width 424 height 201
click at [435, 254] on textarea "**********" at bounding box center [224, 346] width 424 height 201
click at [430, 288] on textarea "**********" at bounding box center [224, 346] width 424 height 201
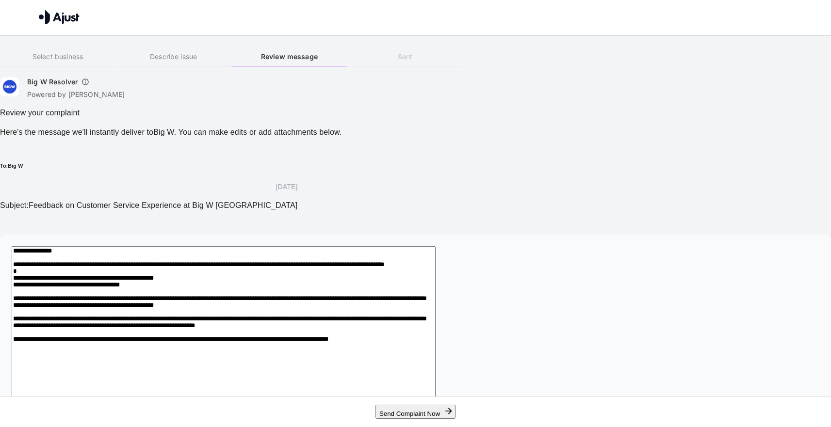
click at [233, 343] on textarea "**********" at bounding box center [224, 352] width 424 height 212
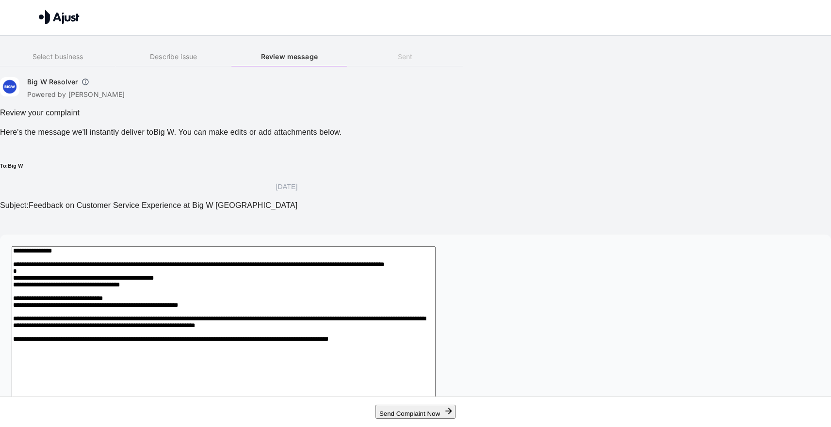
click at [435, 331] on textarea "**********" at bounding box center [224, 346] width 424 height 201
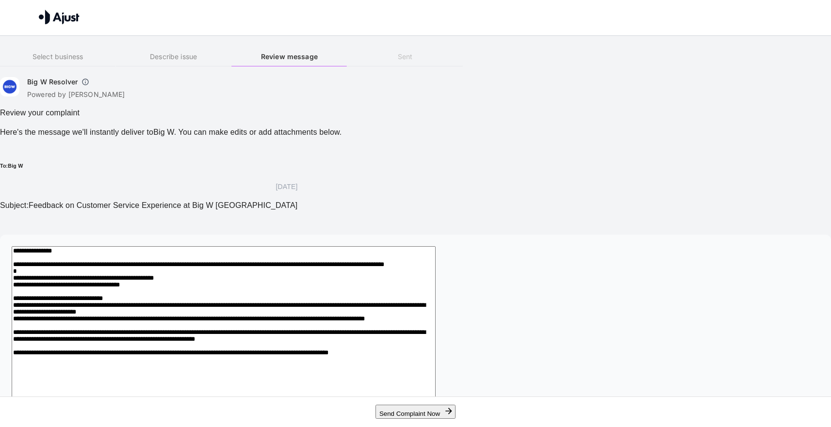
click at [341, 354] on textarea at bounding box center [224, 363] width 424 height 234
click at [205, 366] on textarea at bounding box center [224, 363] width 424 height 234
click at [205, 365] on textarea at bounding box center [224, 363] width 424 height 234
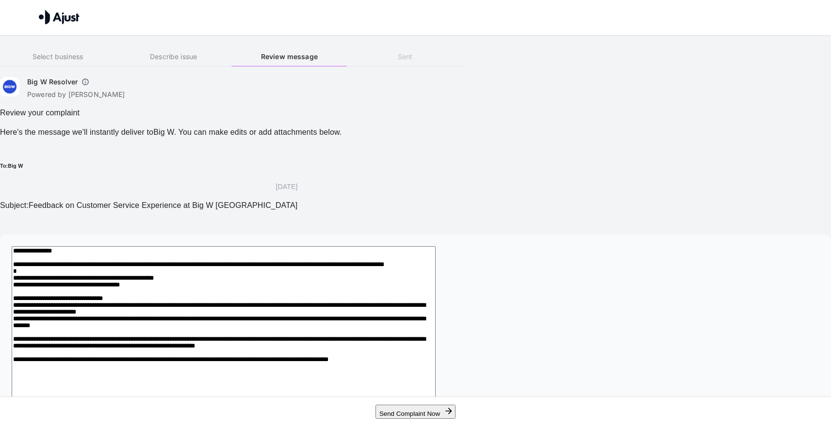
click at [429, 368] on textarea at bounding box center [224, 363] width 424 height 234
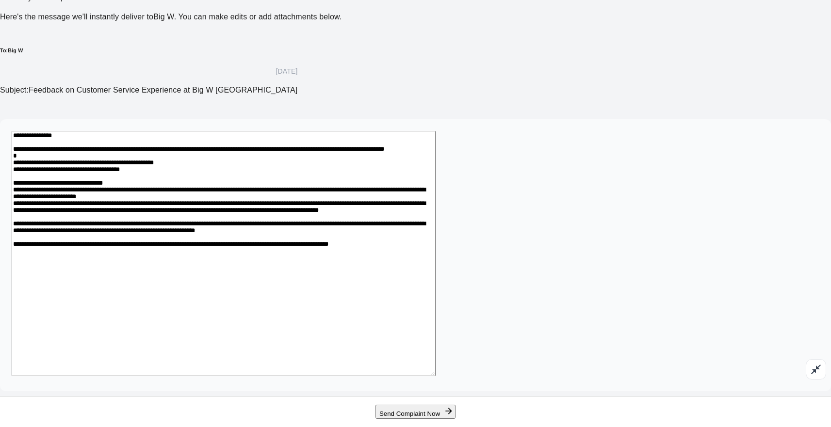
scroll to position [138, 0]
click at [435, 272] on textarea at bounding box center [224, 253] width 424 height 245
click at [435, 276] on textarea at bounding box center [224, 253] width 424 height 245
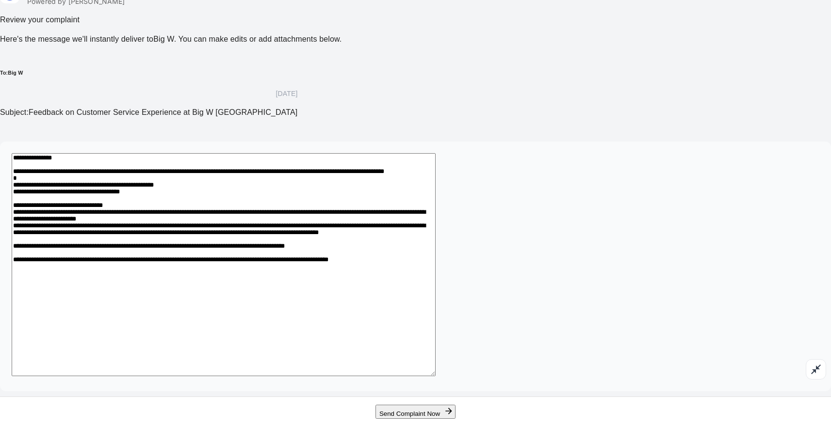
scroll to position [115, 0]
click at [435, 264] on textarea "**********" at bounding box center [224, 264] width 424 height 223
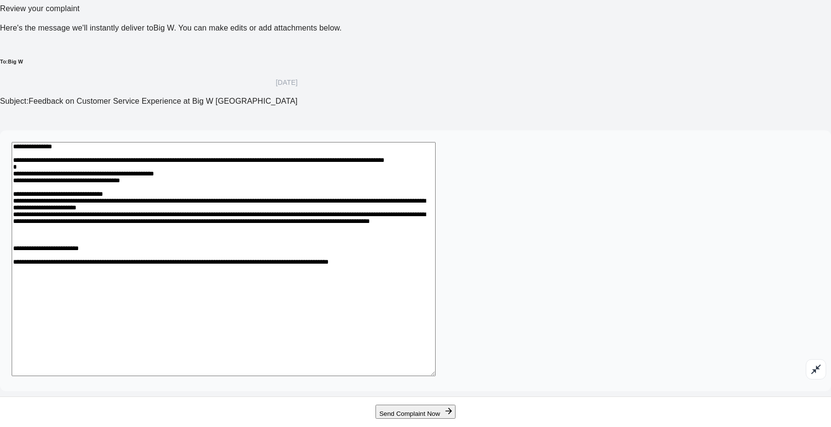
scroll to position [138, 0]
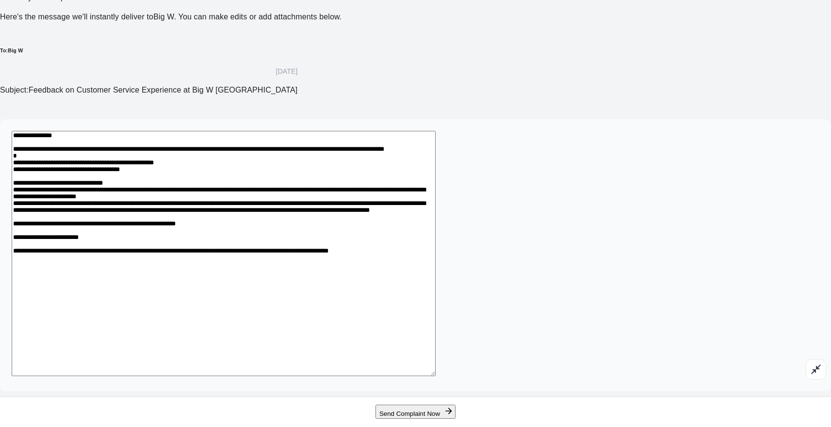
click at [349, 264] on textarea at bounding box center [224, 253] width 424 height 245
click at [300, 262] on textarea at bounding box center [224, 253] width 424 height 245
click at [435, 258] on textarea at bounding box center [224, 253] width 424 height 245
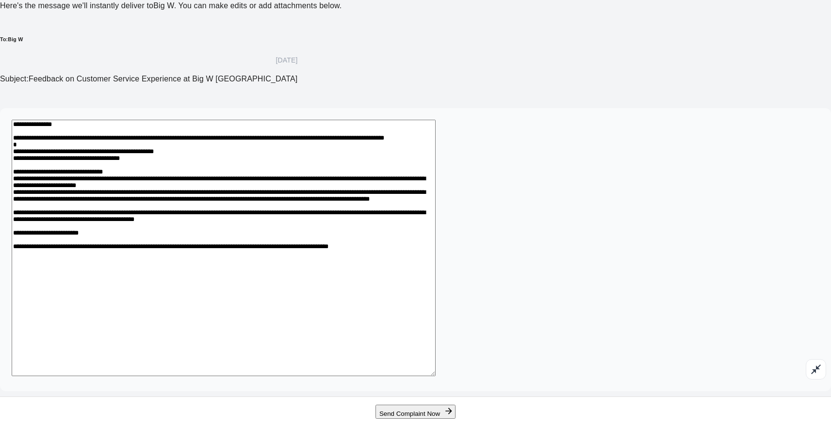
click at [435, 274] on textarea at bounding box center [224, 248] width 424 height 257
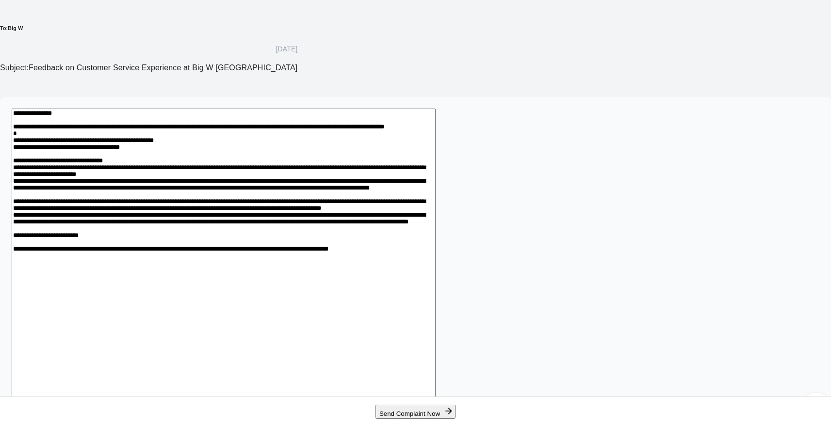
click at [221, 272] on textarea at bounding box center [224, 259] width 424 height 301
click at [435, 286] on textarea at bounding box center [224, 259] width 424 height 301
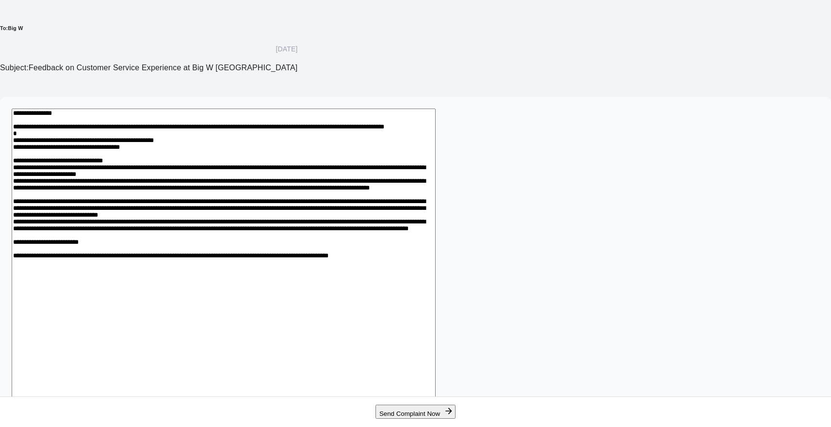
click at [435, 327] on textarea at bounding box center [224, 265] width 424 height 312
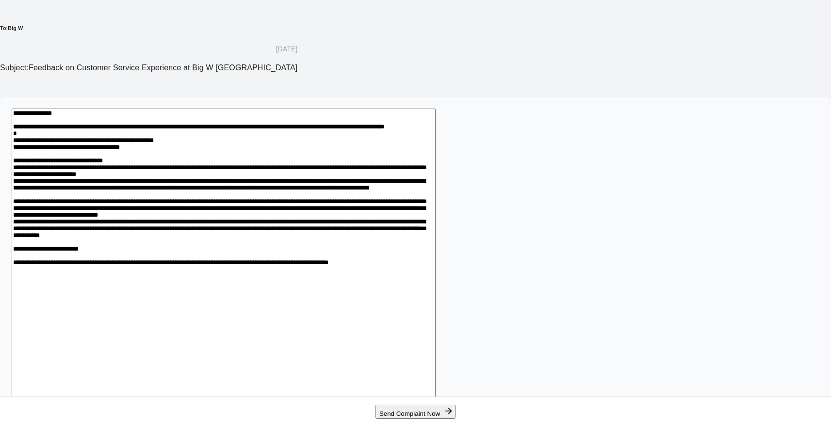
click at [258, 343] on textarea at bounding box center [224, 270] width 424 height 323
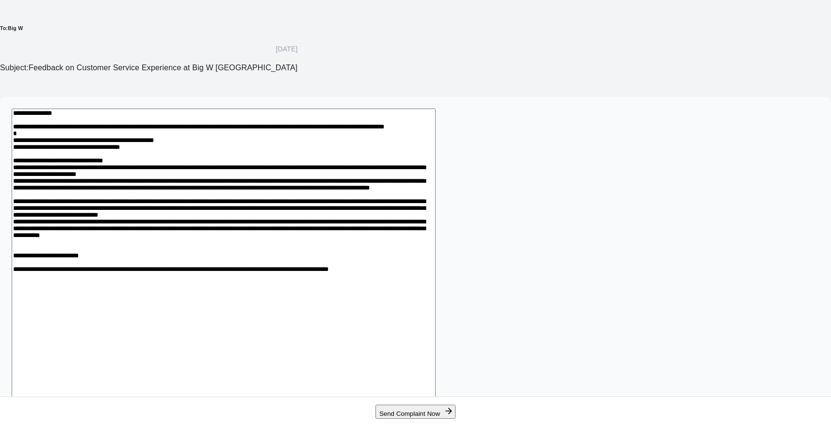
click at [366, 207] on textarea at bounding box center [224, 276] width 424 height 335
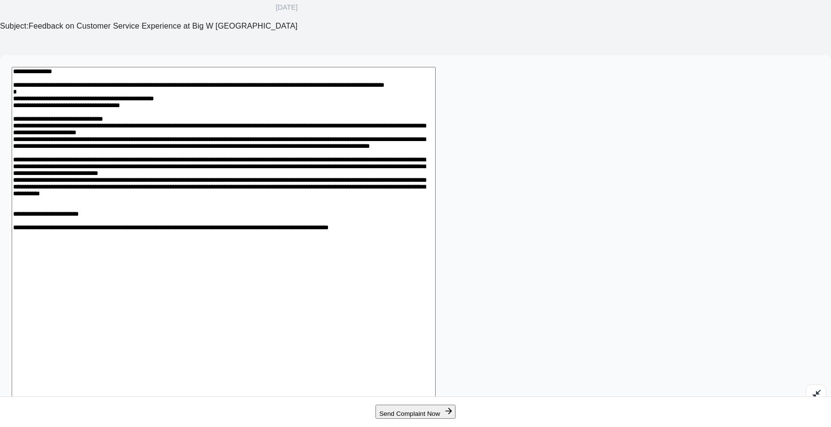
scroll to position [186, 0]
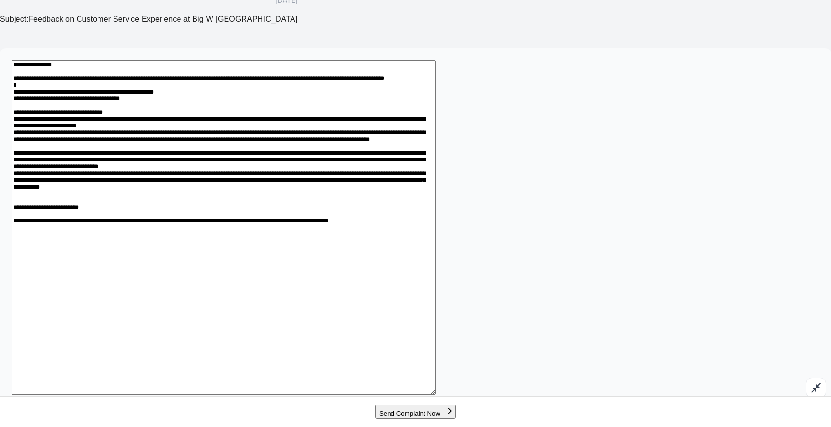
click at [207, 325] on textarea at bounding box center [224, 227] width 424 height 335
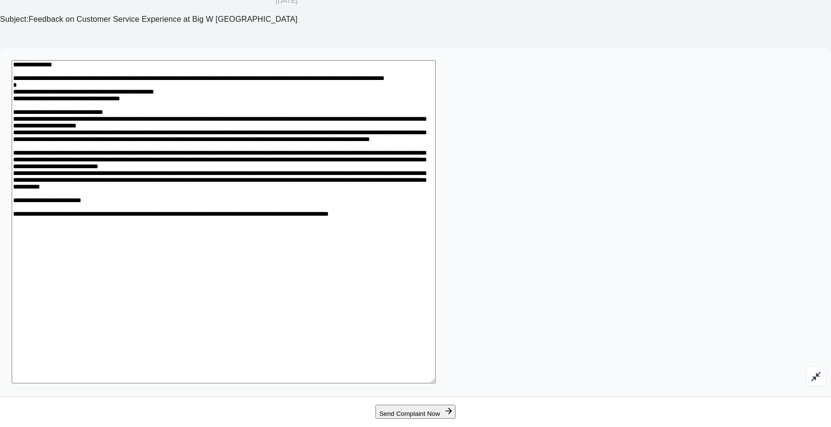
click at [225, 311] on textarea at bounding box center [224, 221] width 424 height 323
click at [276, 316] on textarea at bounding box center [224, 221] width 424 height 323
click at [338, 311] on textarea at bounding box center [224, 221] width 424 height 323
click at [300, 247] on textarea at bounding box center [224, 221] width 424 height 323
click at [298, 349] on textarea at bounding box center [224, 221] width 424 height 323
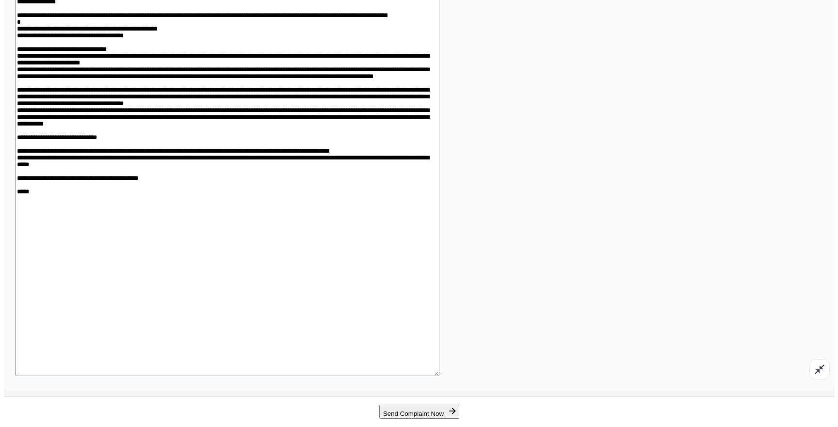
scroll to position [272, 0]
type textarea "**********"
click at [390, 409] on button "Send Complaint Now" at bounding box center [415, 412] width 80 height 14
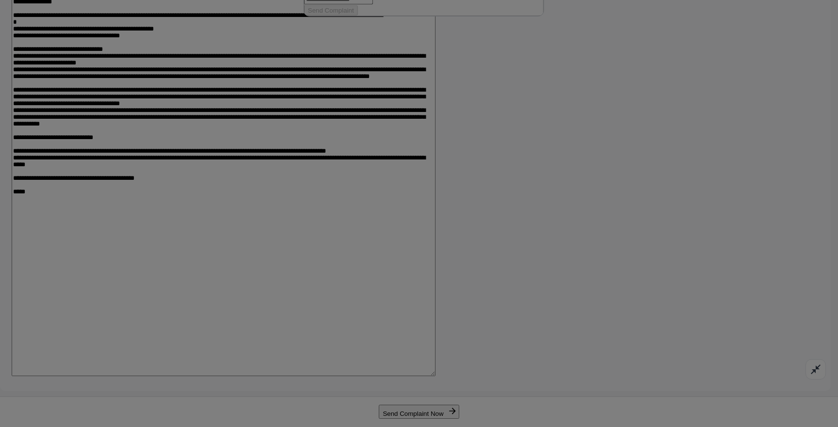
click at [352, 4] on input "text" at bounding box center [338, 0] width 69 height 10
type input "**********"
click at [373, 12] on input "text" at bounding box center [338, 7] width 69 height 10
type input "*****"
click at [373, 58] on input "text" at bounding box center [338, 53] width 69 height 10
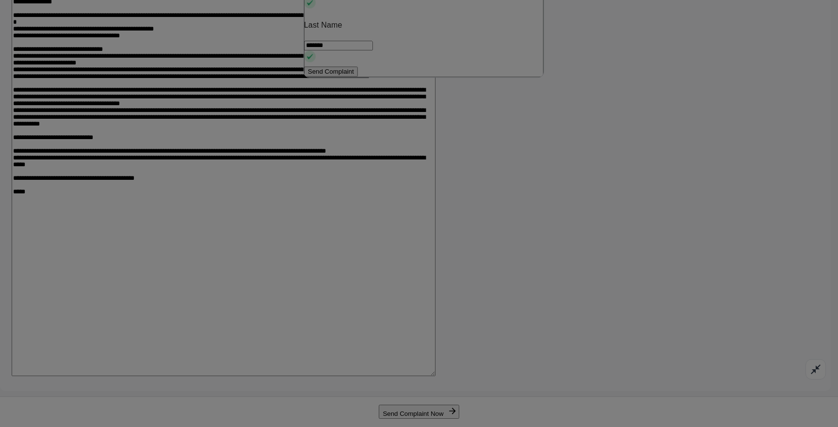
type input "*******"
click at [358, 77] on button "Send Complaint" at bounding box center [331, 71] width 54 height 10
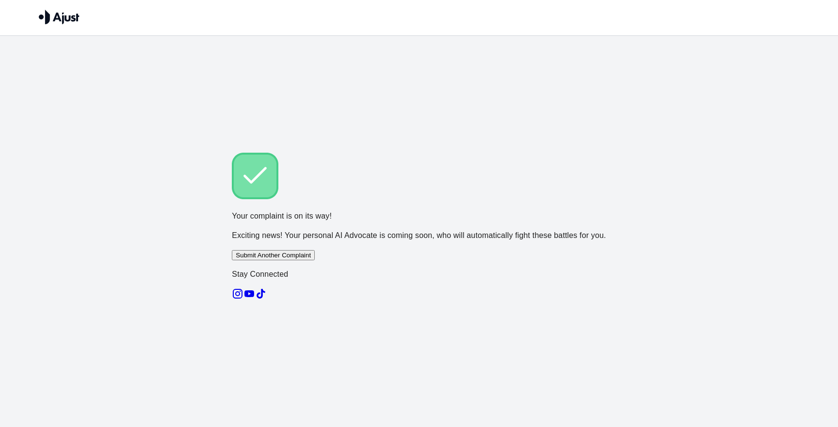
scroll to position [0, 0]
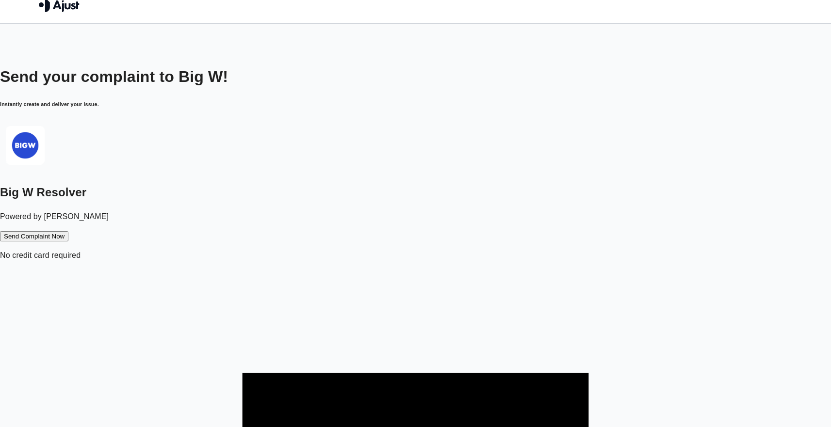
scroll to position [36, 0]
